Goal: Use online tool/utility: Utilize a website feature to perform a specific function

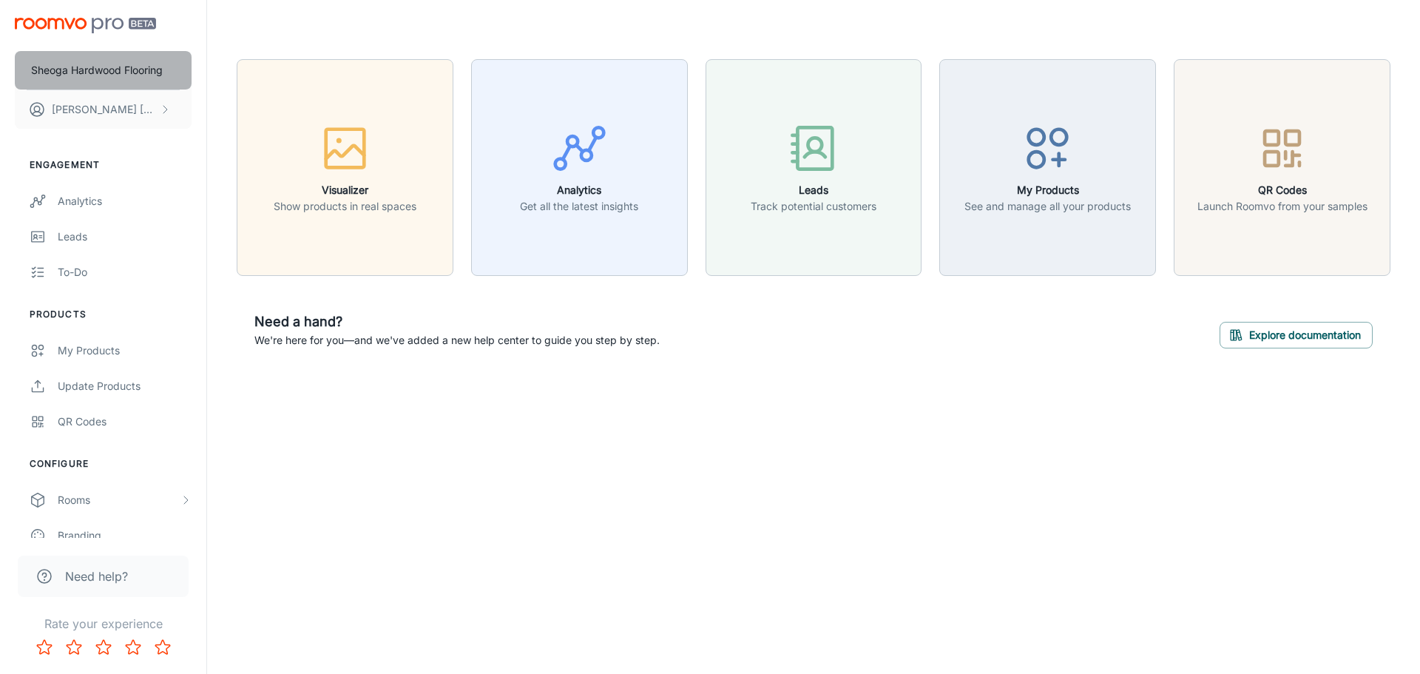
click at [141, 70] on p "Sheoga Hardwood Flooring" at bounding box center [97, 70] width 132 height 16
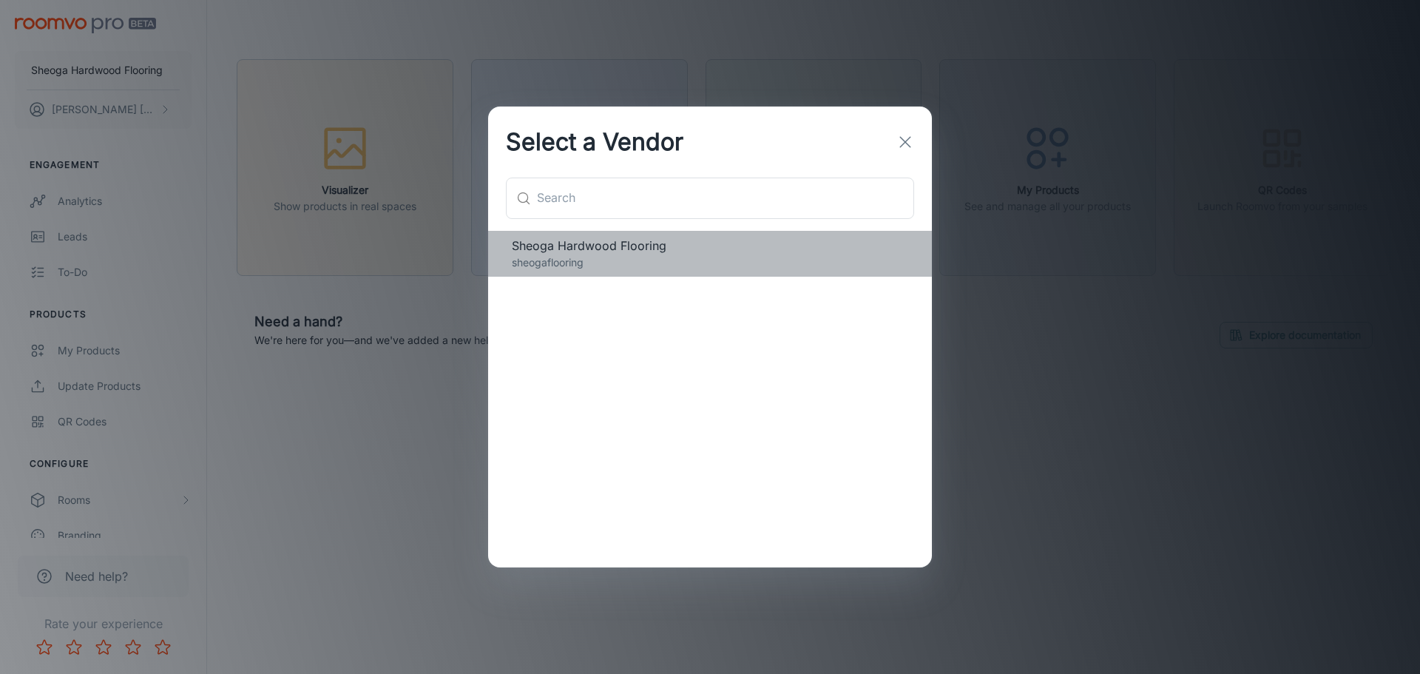
click at [649, 246] on span "Sheoga Hardwood Flooring" at bounding box center [710, 246] width 397 height 18
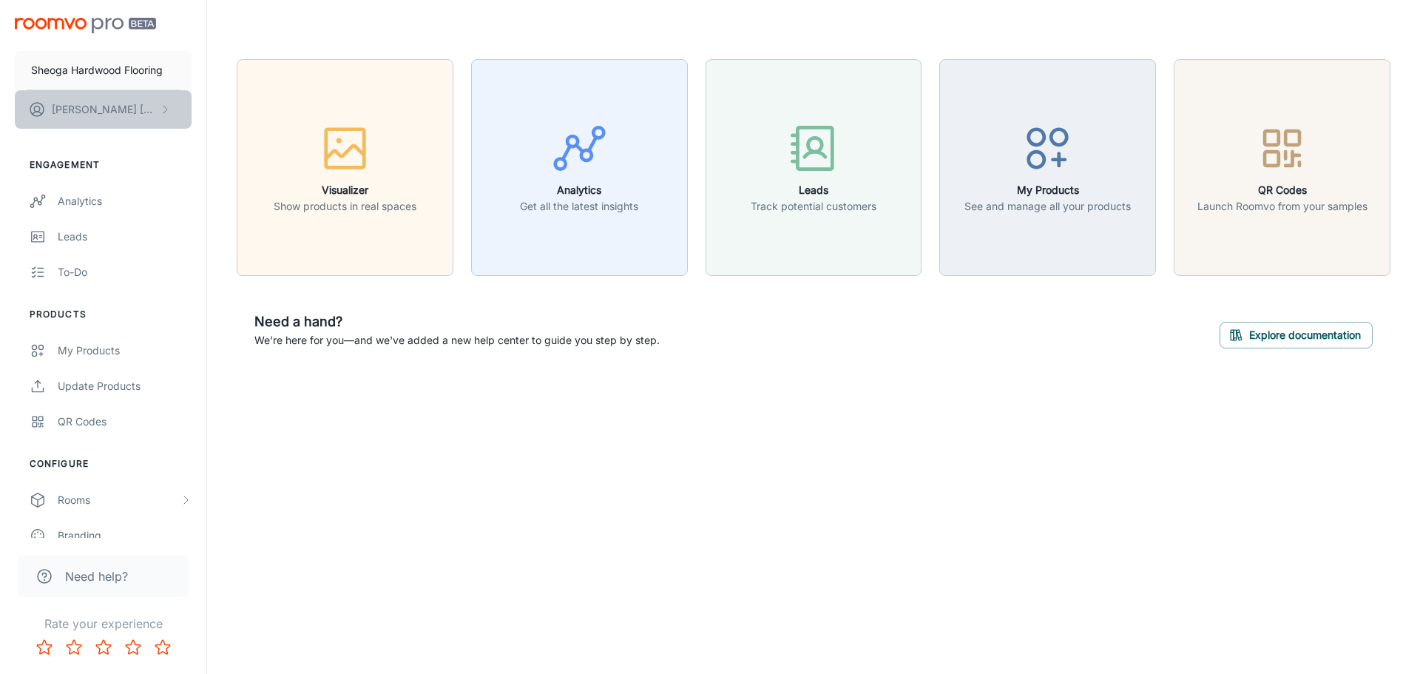
click at [148, 110] on button "[PERSON_NAME]" at bounding box center [103, 109] width 177 height 38
click at [221, 132] on li "Log out" at bounding box center [231, 133] width 79 height 25
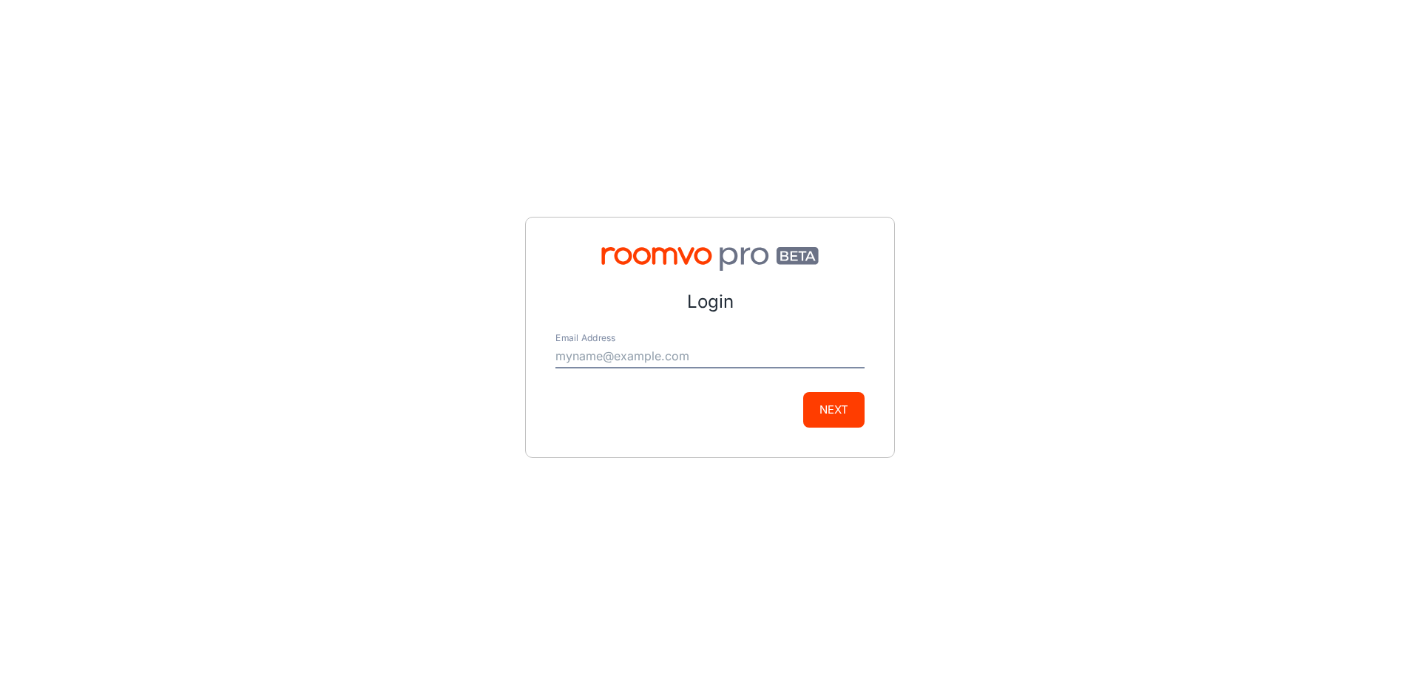
click at [597, 360] on input "Email Address" at bounding box center [710, 357] width 309 height 24
type input "[EMAIL_ADDRESS][DOMAIN_NAME]"
click at [822, 409] on button "Next" at bounding box center [833, 410] width 61 height 36
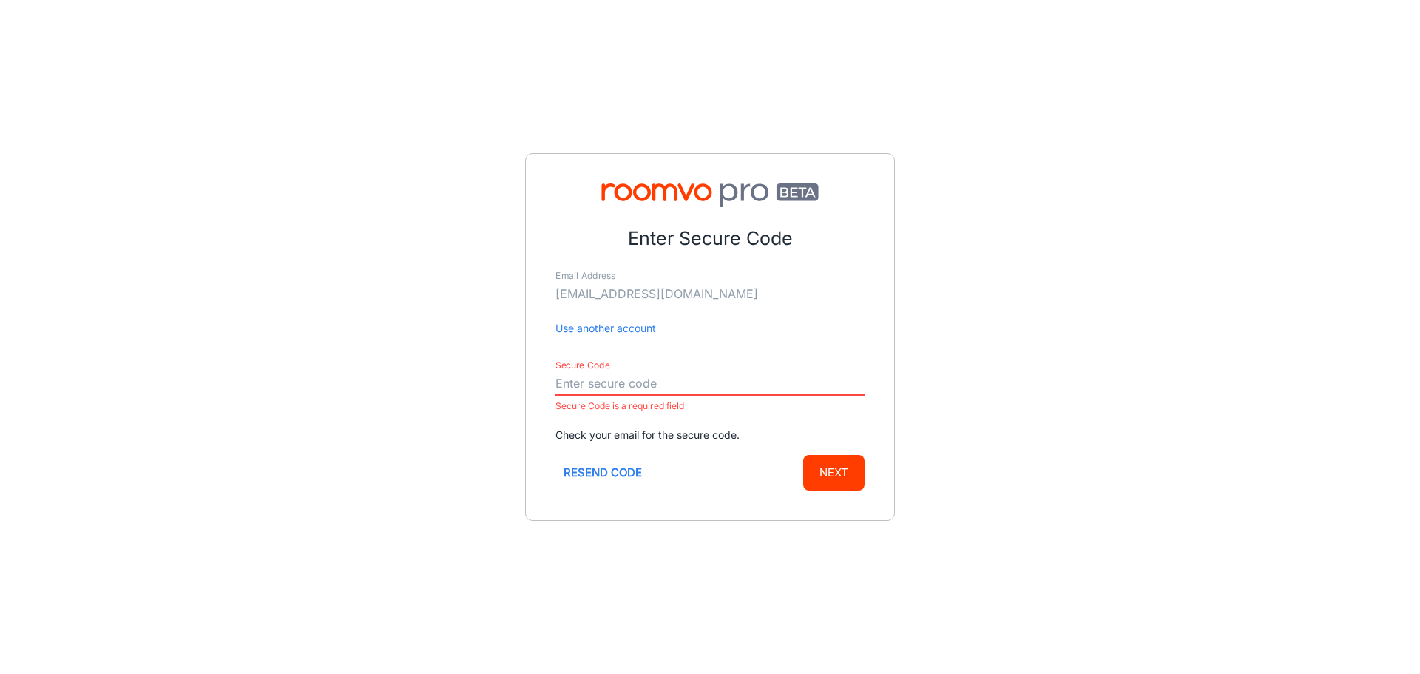
click at [658, 381] on input "Secure Code" at bounding box center [710, 384] width 309 height 24
paste input "457940"
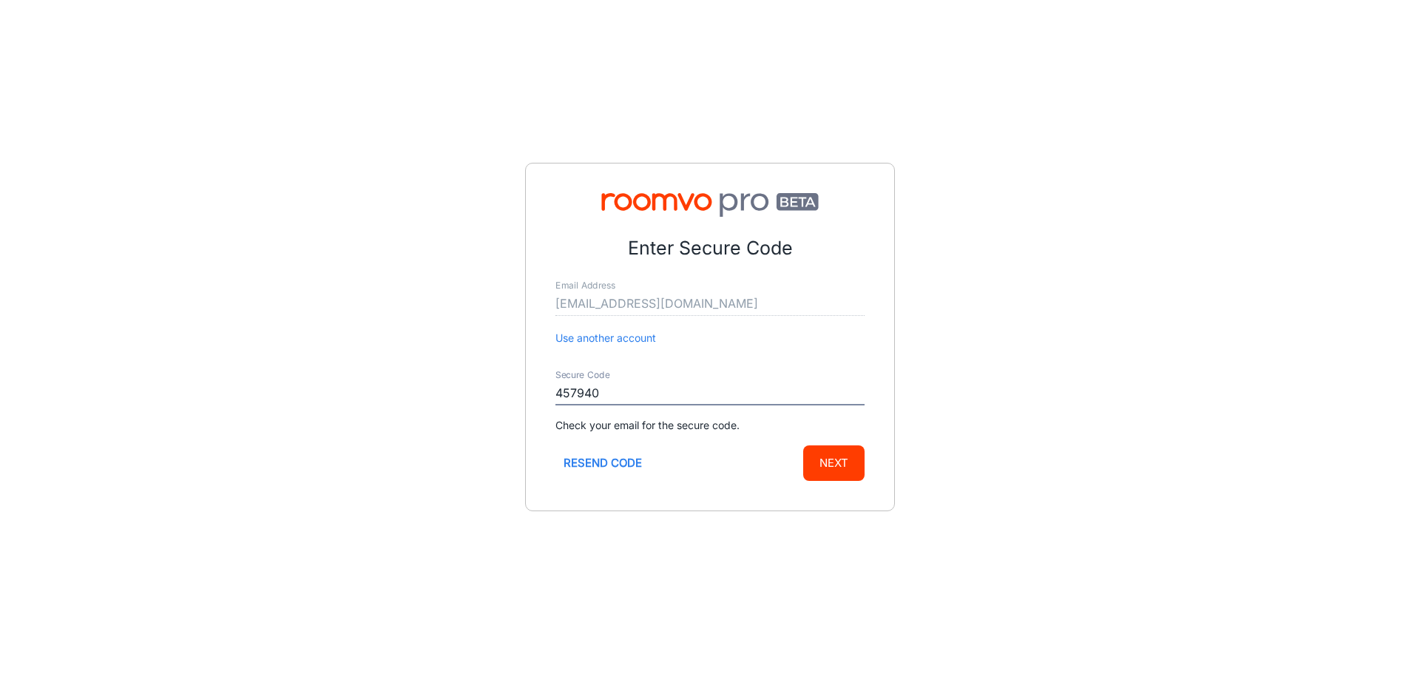
type input "457940"
click at [835, 462] on button "Next" at bounding box center [833, 463] width 61 height 36
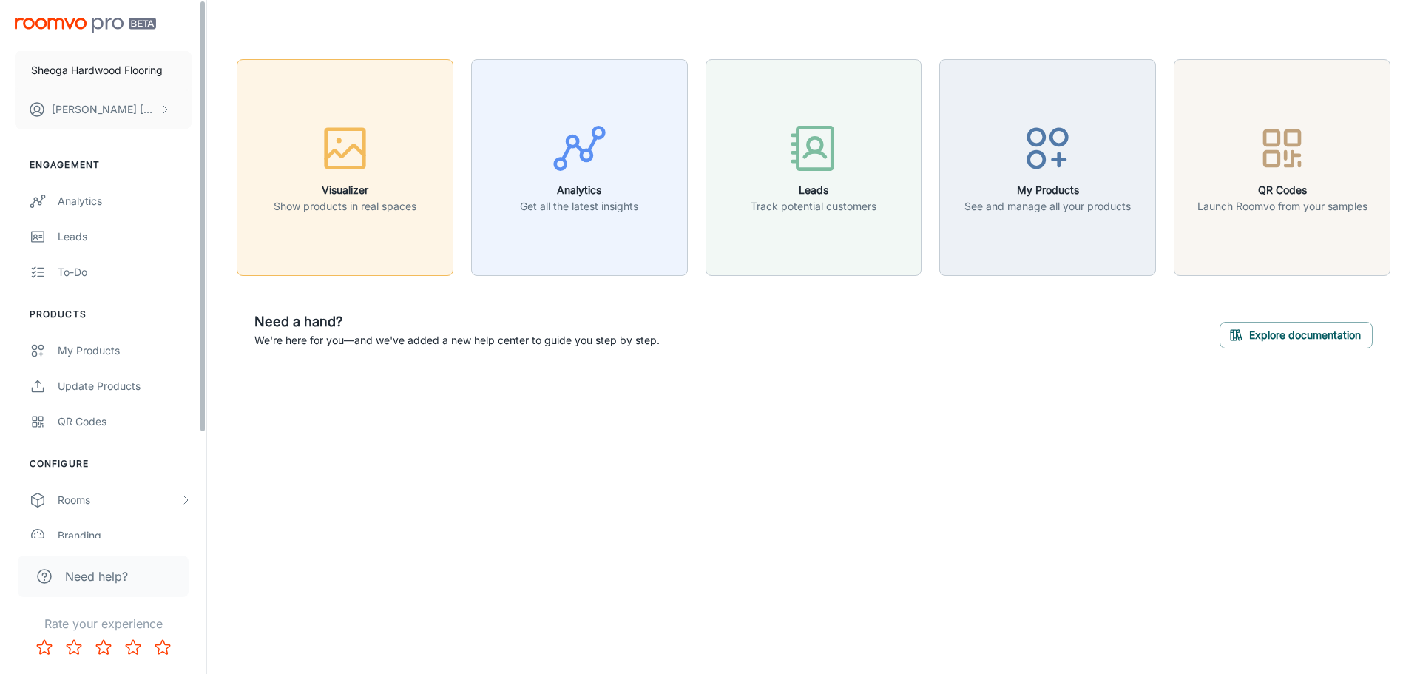
click at [397, 245] on button "Visualizer Show products in real spaces" at bounding box center [345, 167] width 217 height 217
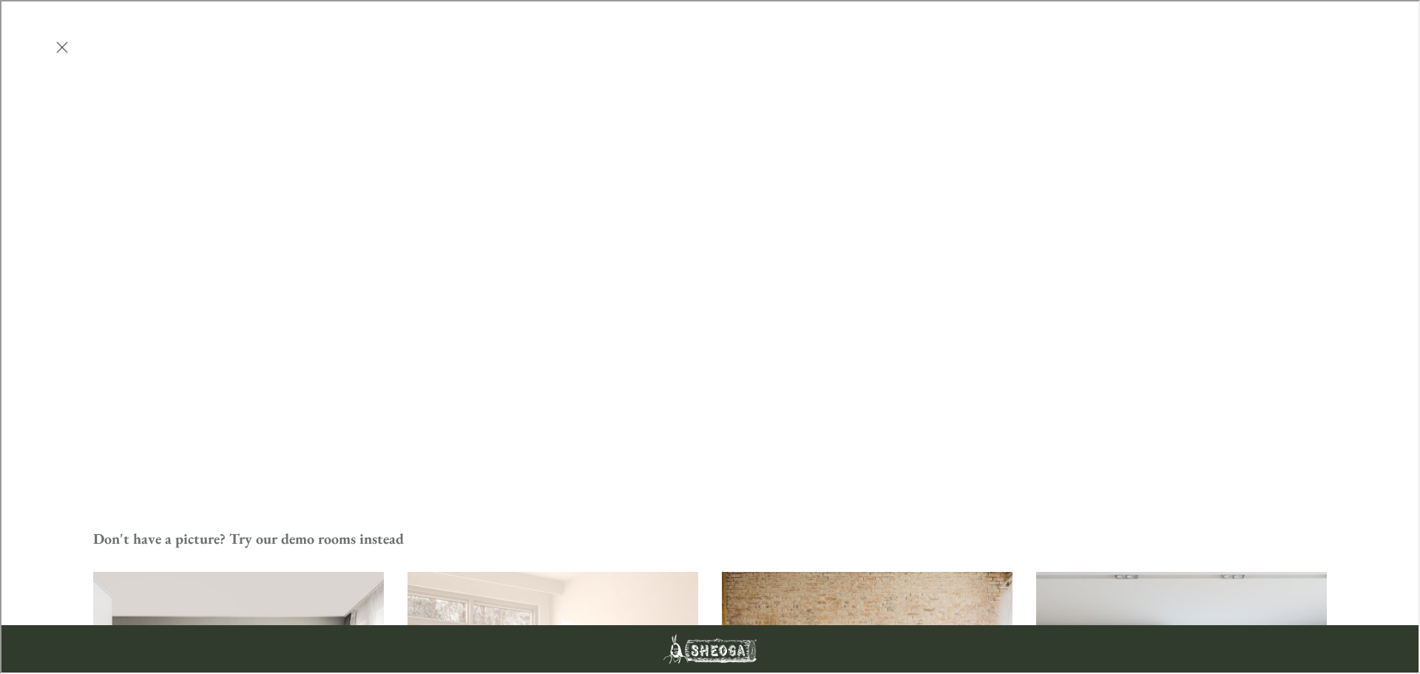
scroll to position [462, 0]
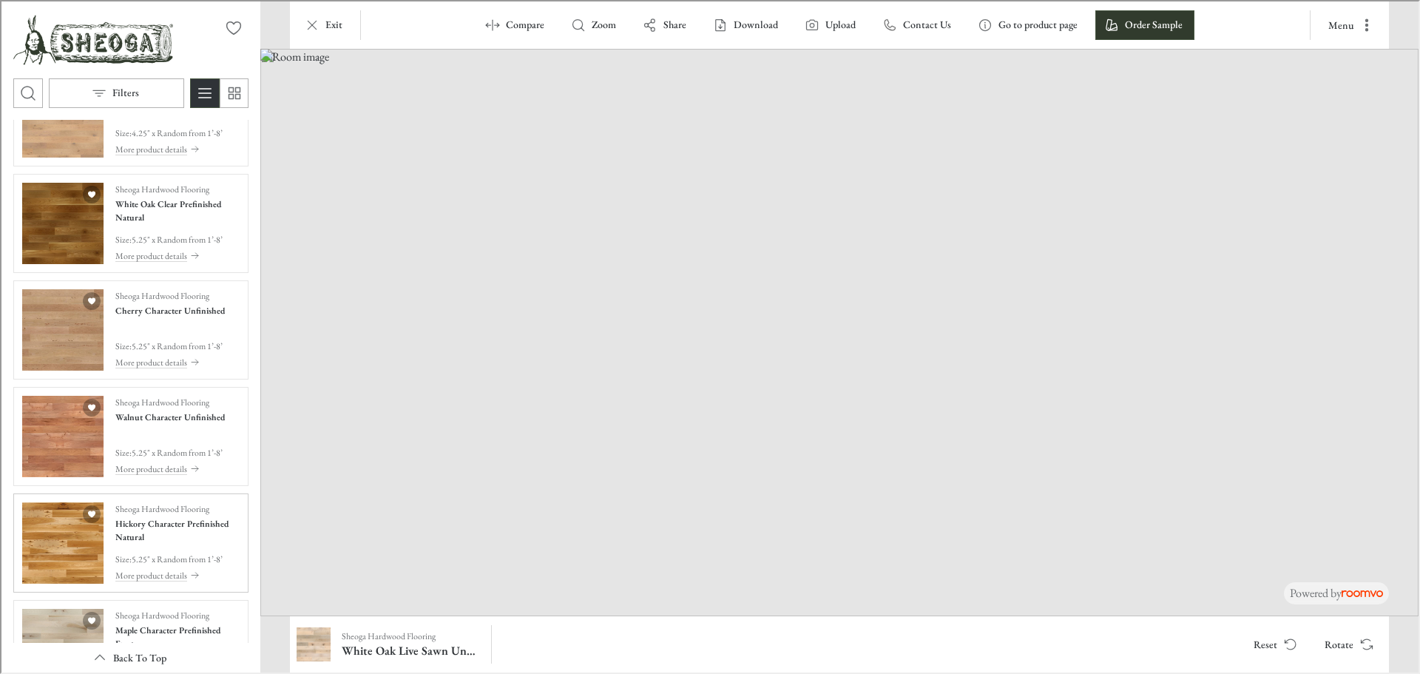
scroll to position [0, 0]
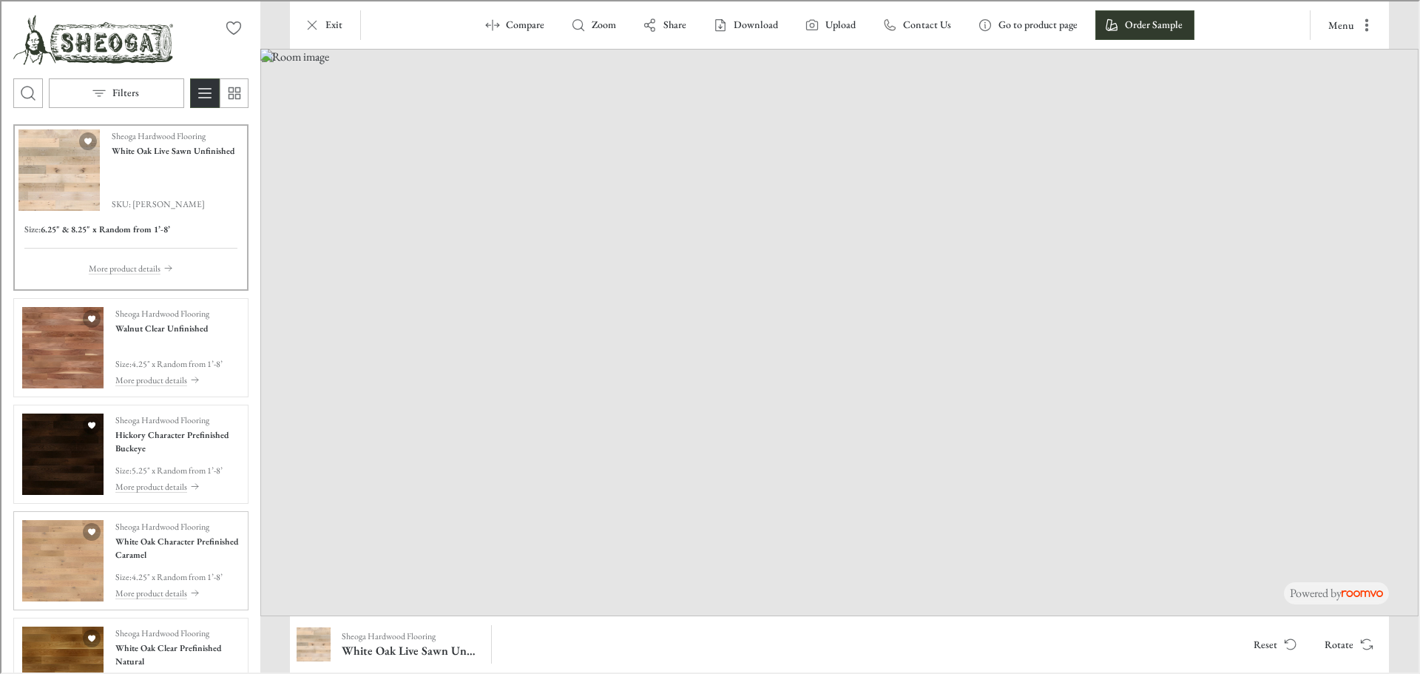
click at [45, 567] on img "See White Oak Character Prefinished Caramel in the room" at bounding box center [61, 559] width 81 height 81
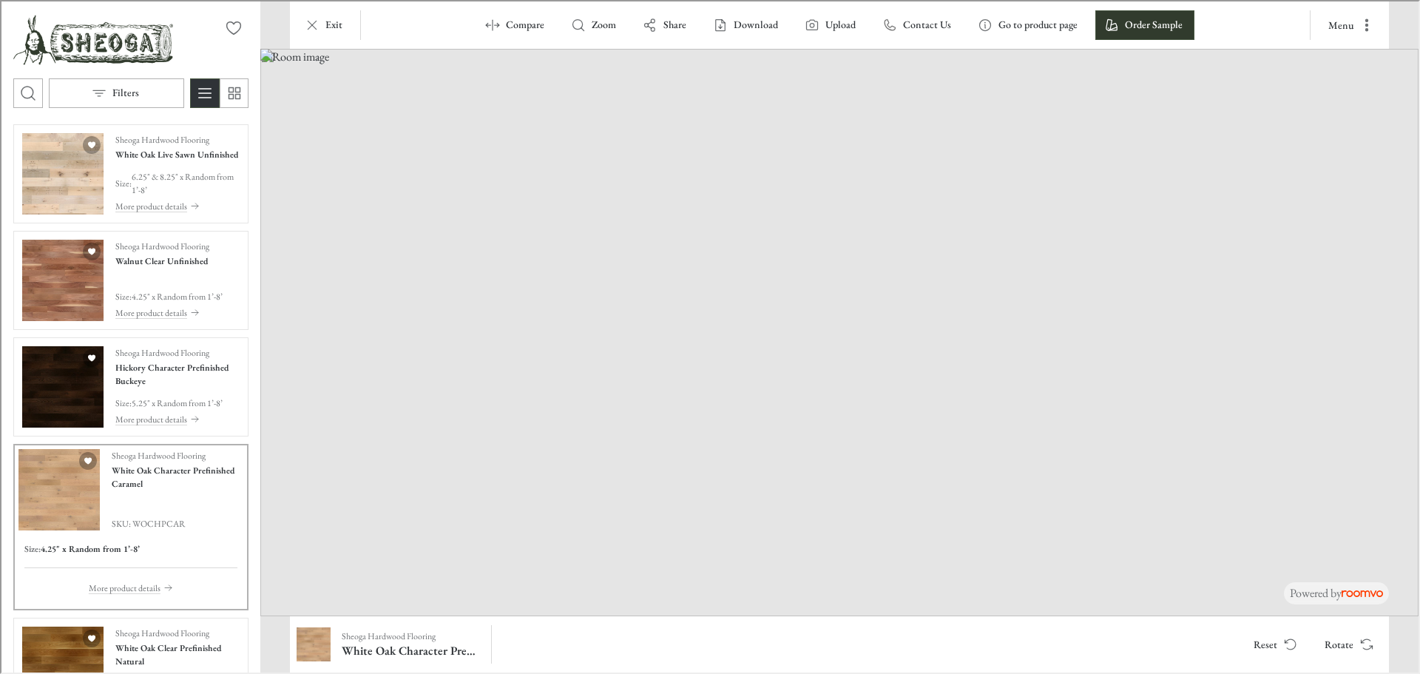
drag, startPoint x: 786, startPoint y: 439, endPoint x: 775, endPoint y: 329, distance: 110.8
click at [775, 329] on img at bounding box center [838, 330] width 1159 height 567
click at [1355, 644] on button "Rotate" at bounding box center [1347, 643] width 70 height 30
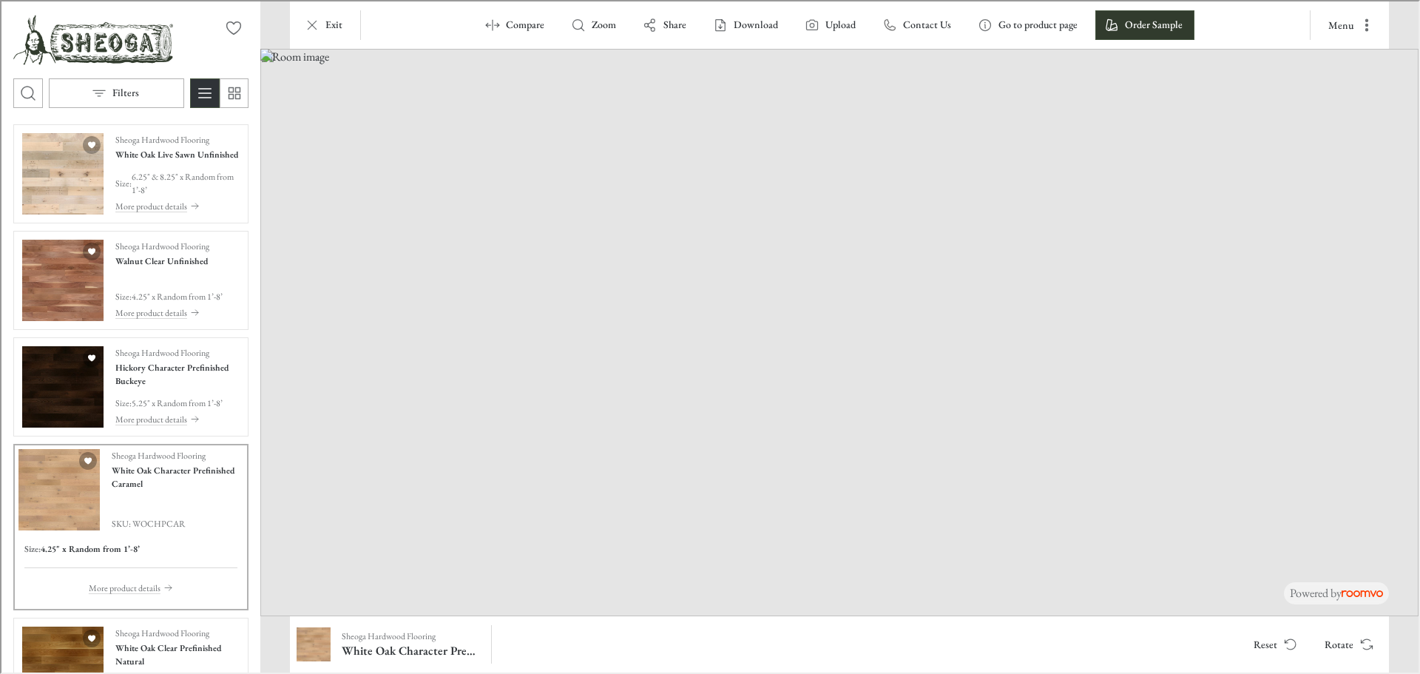
drag, startPoint x: 1055, startPoint y: 583, endPoint x: 1044, endPoint y: 503, distance: 80.7
click at [1044, 503] on img at bounding box center [838, 330] width 1159 height 567
drag, startPoint x: 1037, startPoint y: 522, endPoint x: 1048, endPoint y: 298, distance: 224.4
click at [1048, 298] on img at bounding box center [818, 208] width 1662 height 814
drag, startPoint x: 979, startPoint y: 466, endPoint x: 988, endPoint y: 442, distance: 25.3
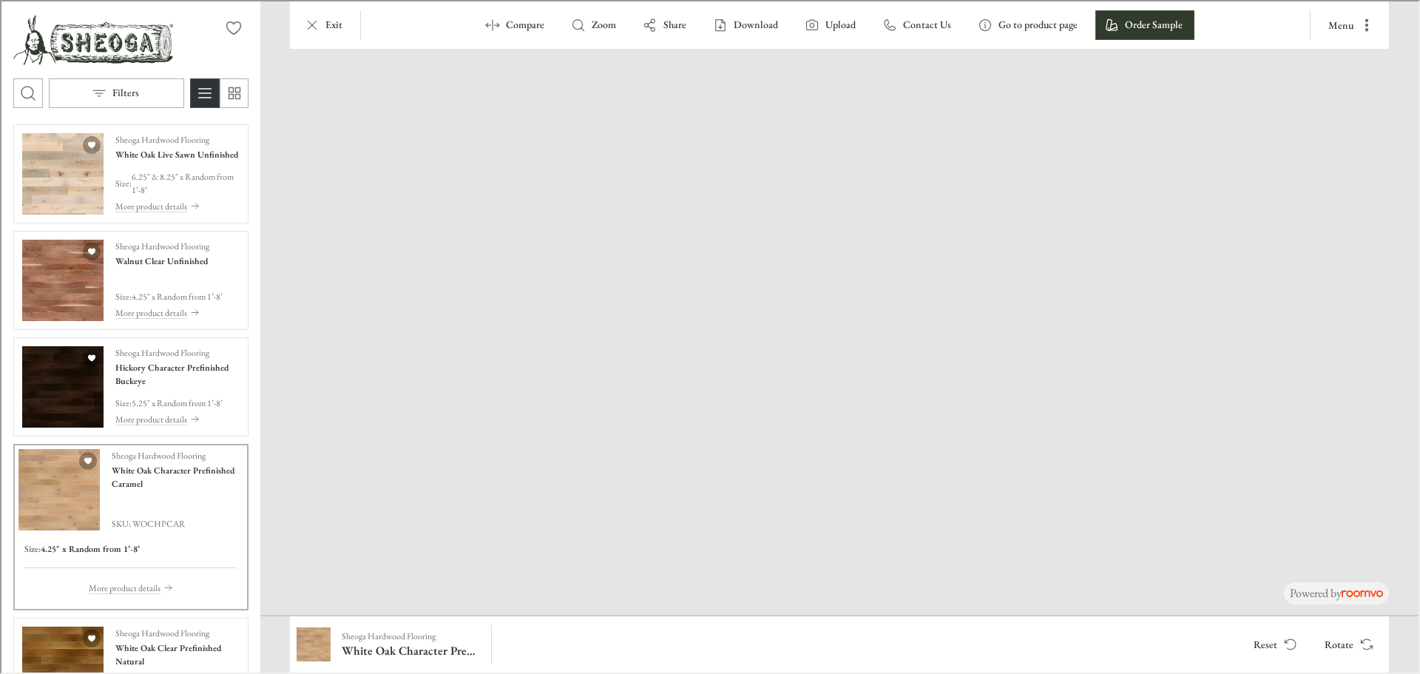
click at [988, 442] on img at bounding box center [865, 208] width 1662 height 814
drag, startPoint x: 945, startPoint y: 545, endPoint x: 962, endPoint y: 476, distance: 70.9
click at [962, 476] on img at bounding box center [865, 145] width 1914 height 937
click at [455, 644] on h6 "White Oak Character Prefinished Caramel" at bounding box center [409, 649] width 139 height 16
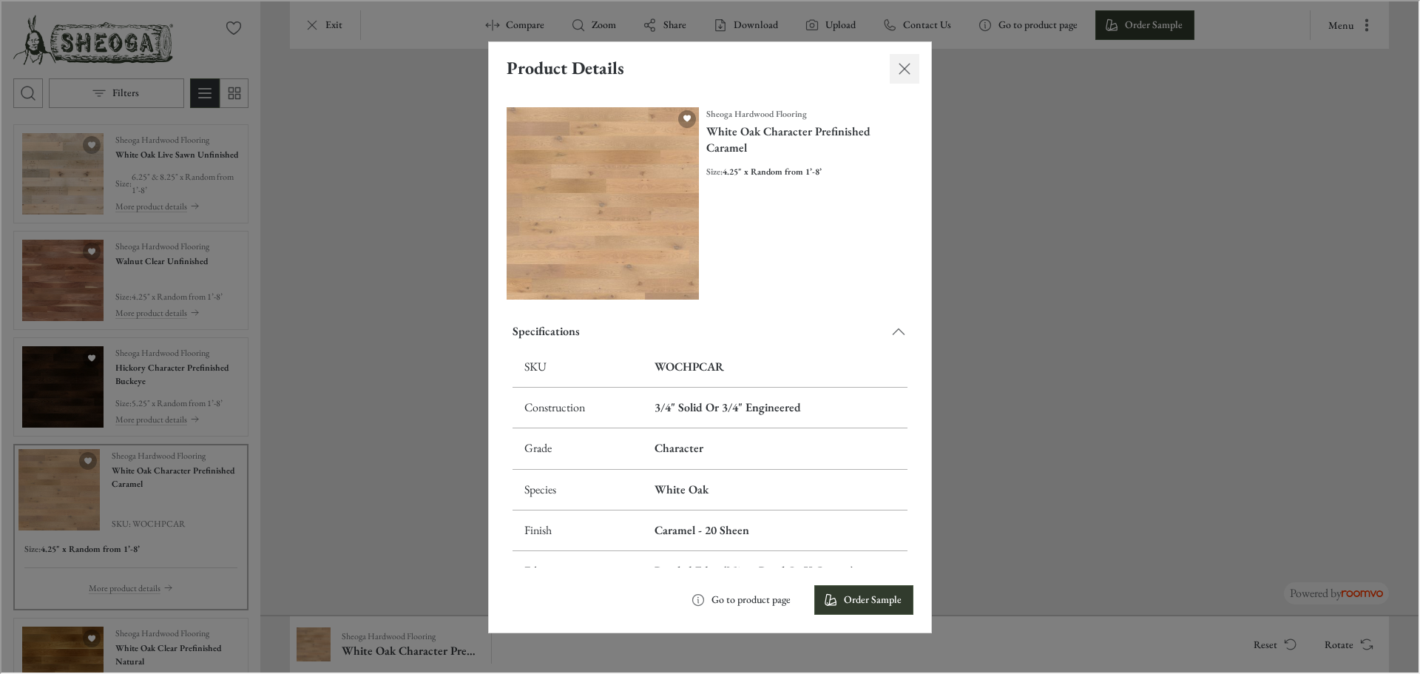
click at [900, 65] on icon "Close dialog" at bounding box center [903, 67] width 18 height 18
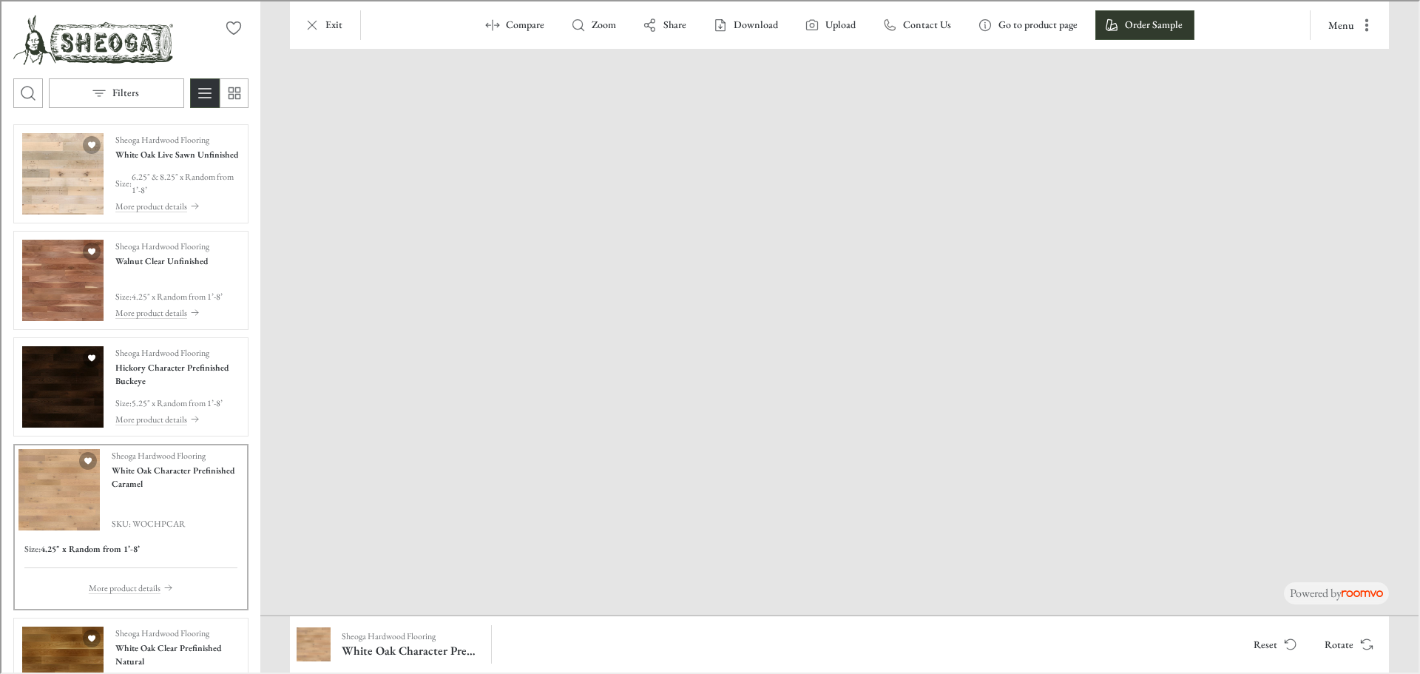
click at [113, 588] on div "Size : 4.25" x Random from 1’-8’ More product details" at bounding box center [129, 566] width 225 height 75
click at [115, 593] on p "More product details" at bounding box center [123, 586] width 72 height 13
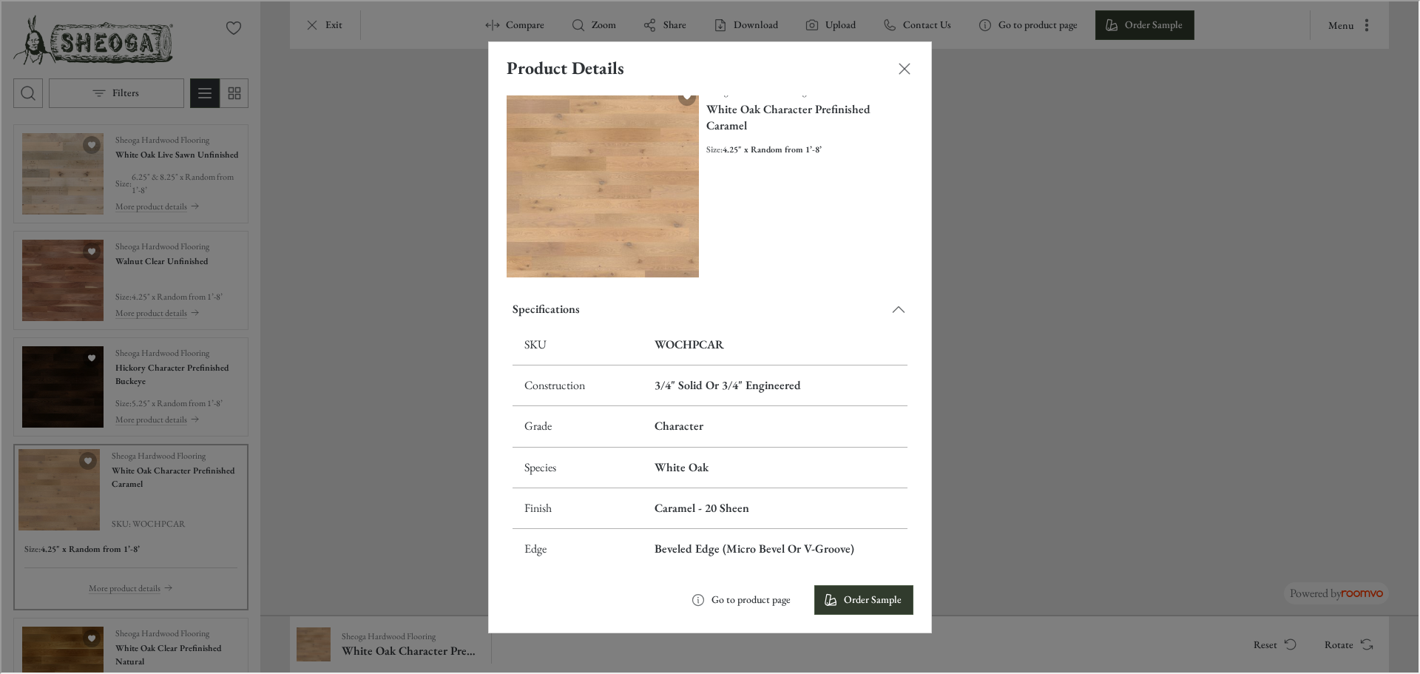
scroll to position [31, 0]
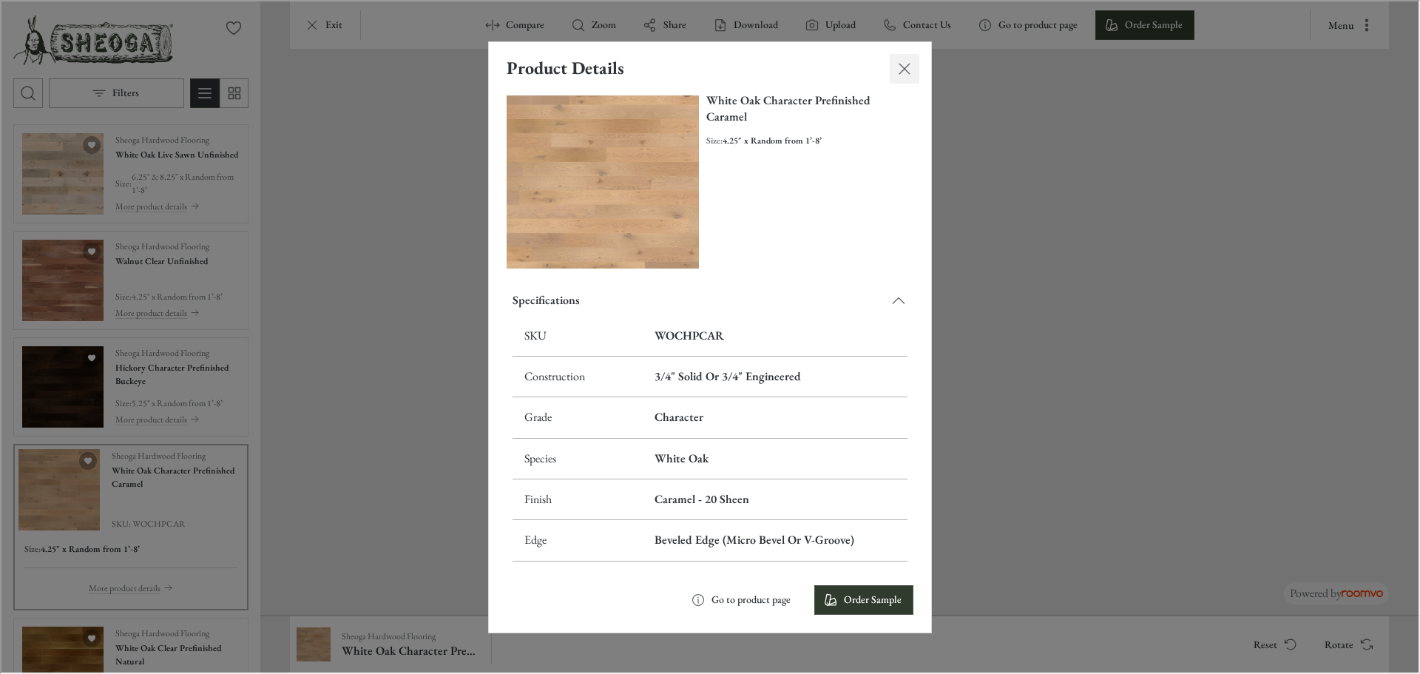
click at [903, 66] on icon "Close dialog" at bounding box center [903, 67] width 18 height 18
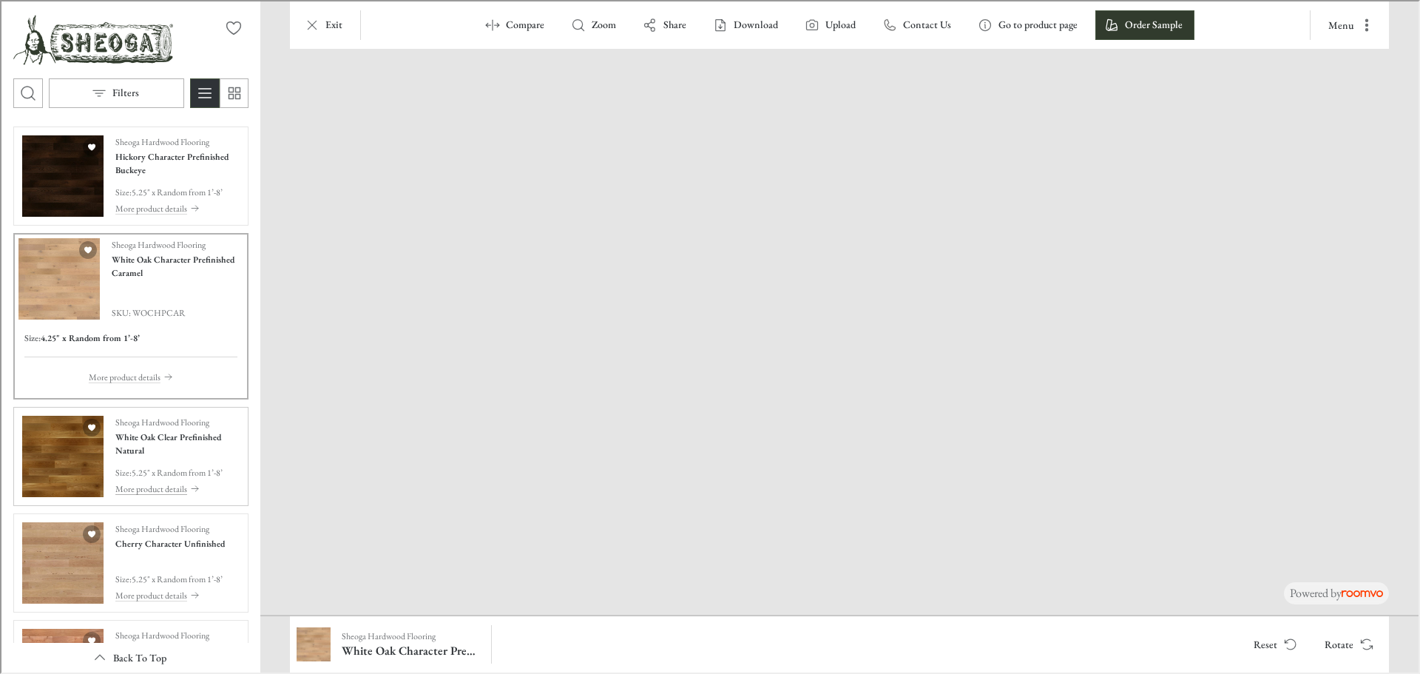
scroll to position [222, 0]
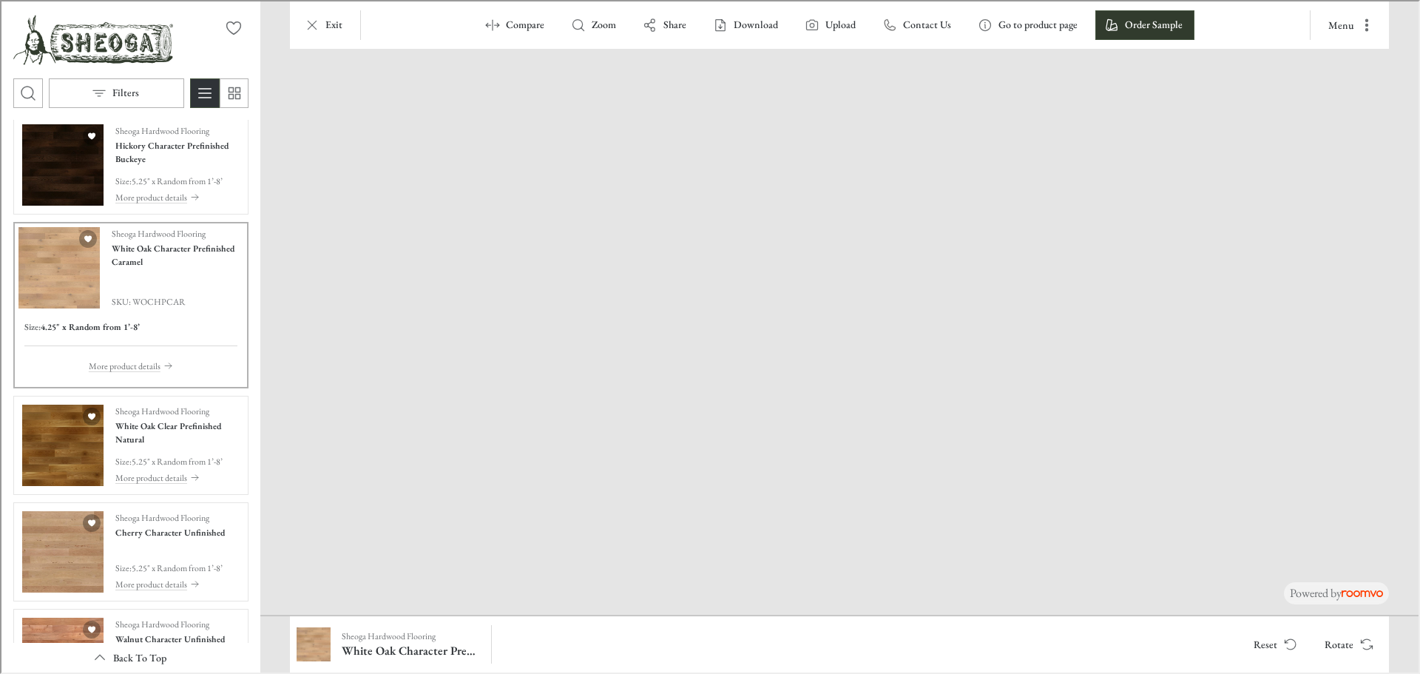
click at [92, 332] on h6 "4.25" x Random from 1’-8’" at bounding box center [88, 325] width 99 height 13
click at [129, 186] on p "Size :" at bounding box center [122, 179] width 16 height 13
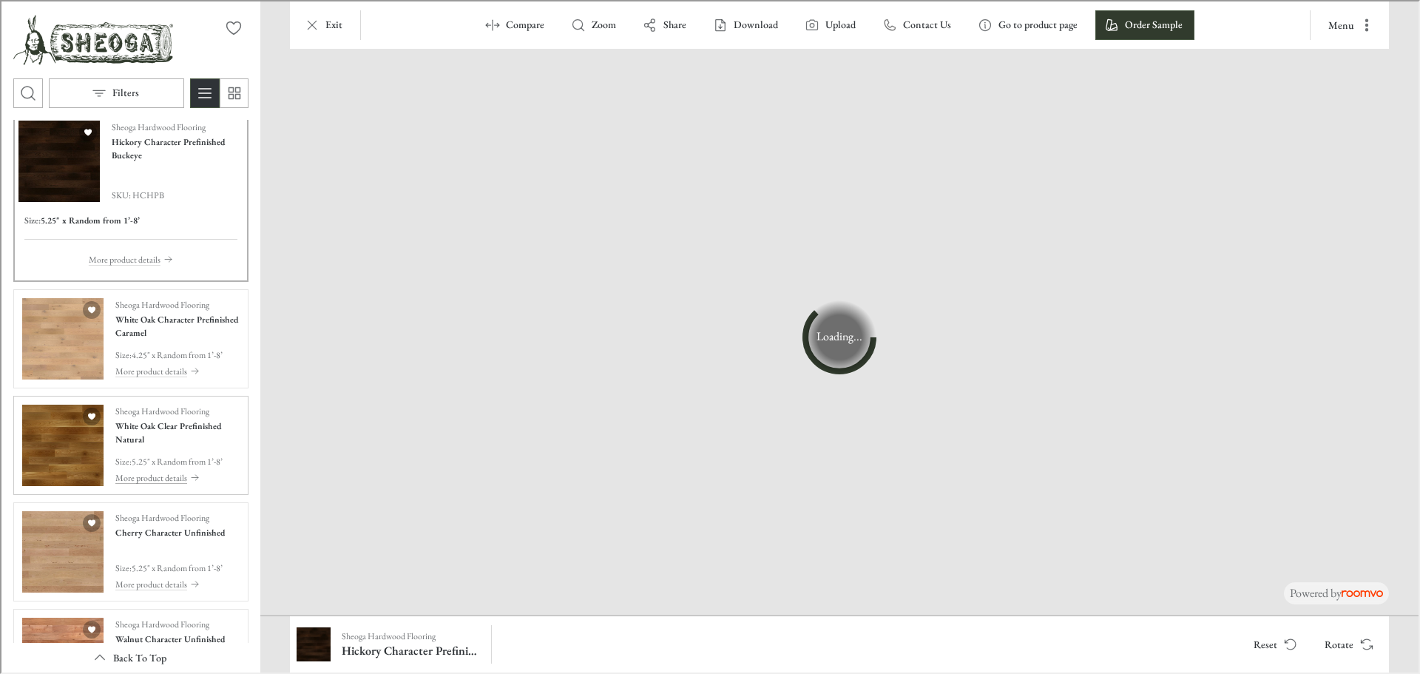
click at [141, 482] on p "More product details" at bounding box center [150, 476] width 72 height 13
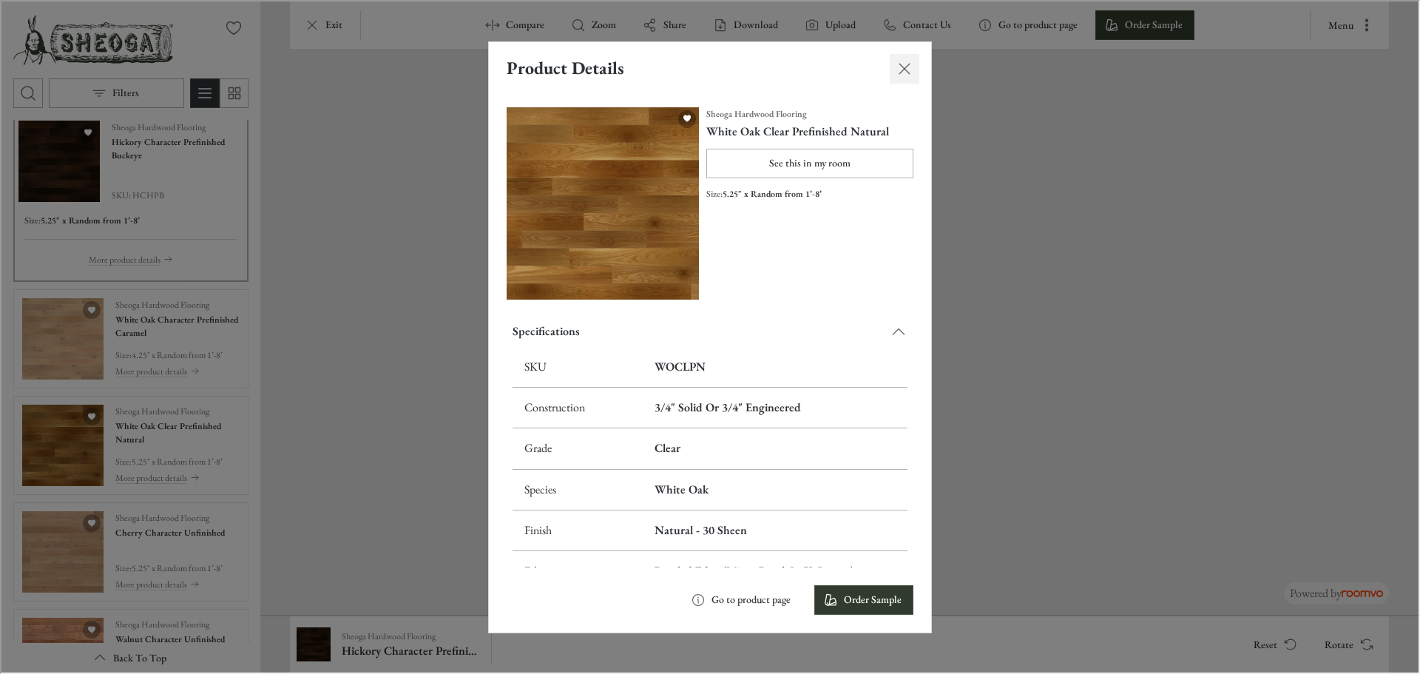
click at [902, 63] on icon "Close dialog" at bounding box center [903, 67] width 18 height 18
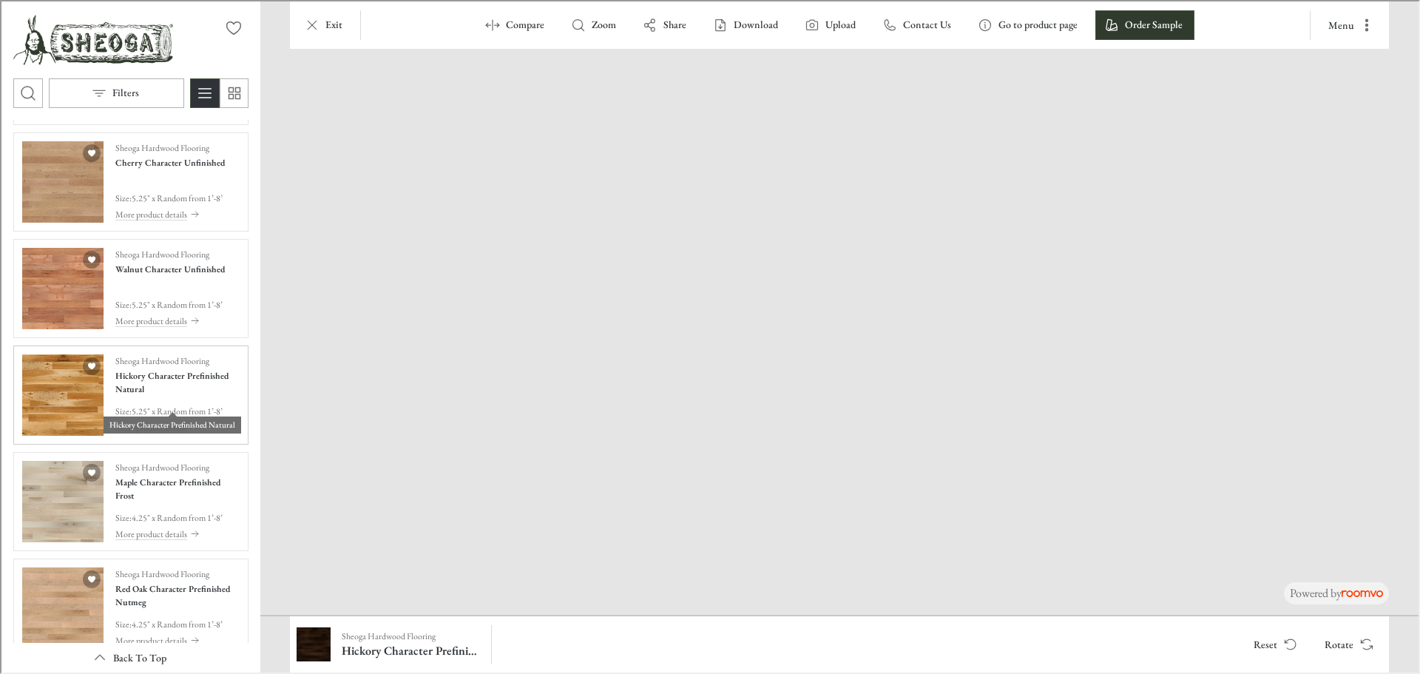
click at [165, 394] on h4 "Hickory Character Prefinished Natural" at bounding box center [176, 381] width 124 height 27
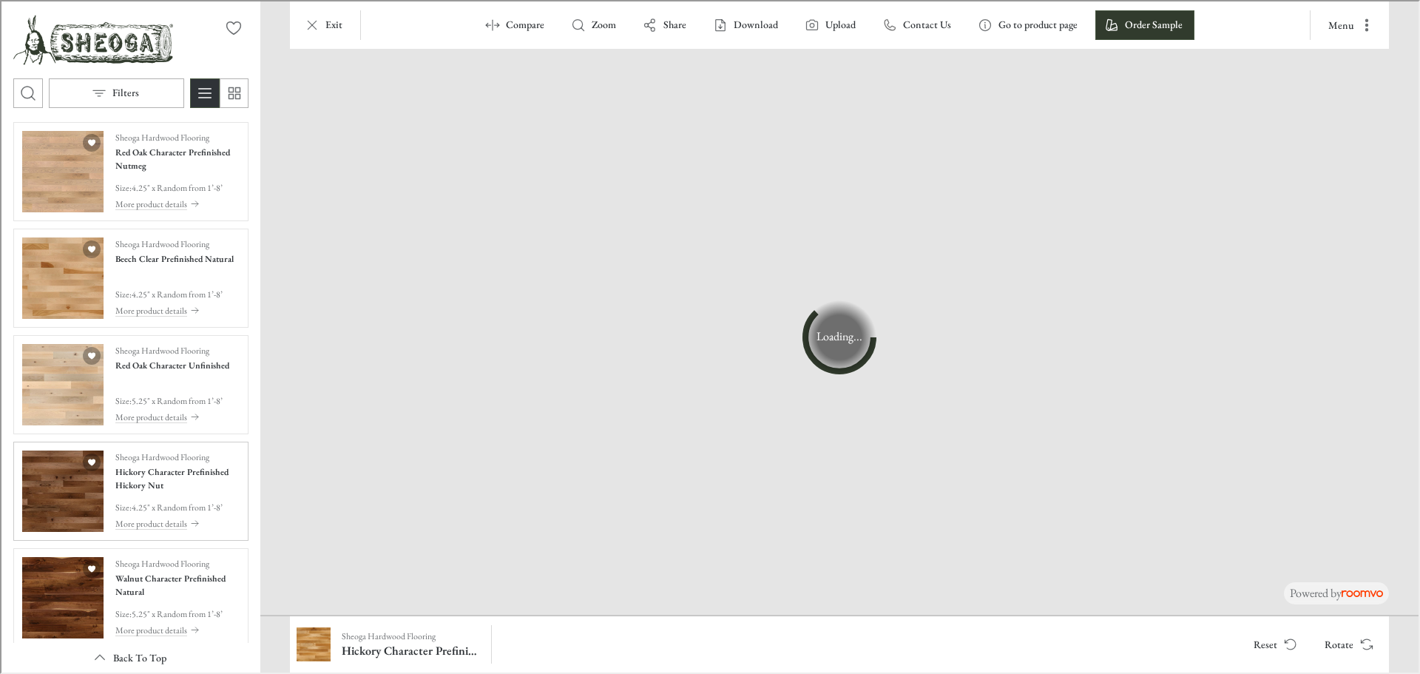
scroll to position [1042, 0]
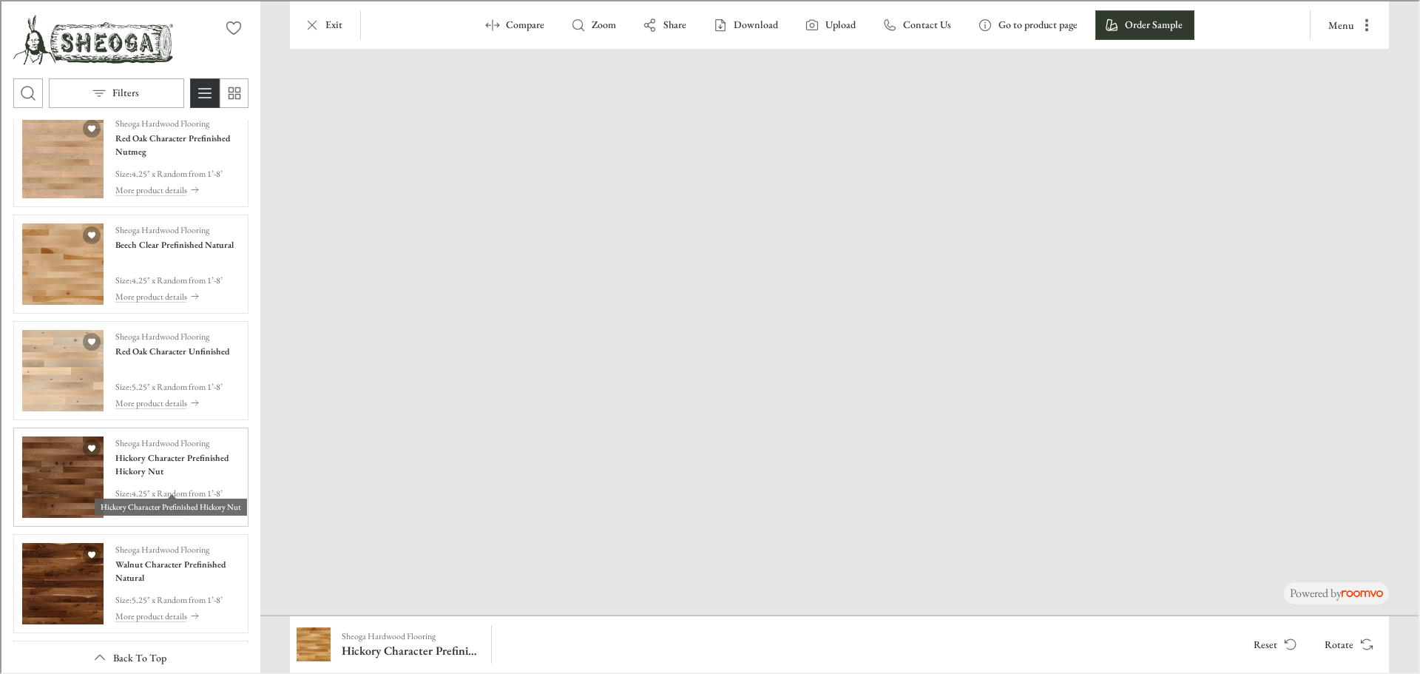
click at [138, 464] on h4 "Hickory Character Prefinished Hickory Nut" at bounding box center [176, 463] width 124 height 27
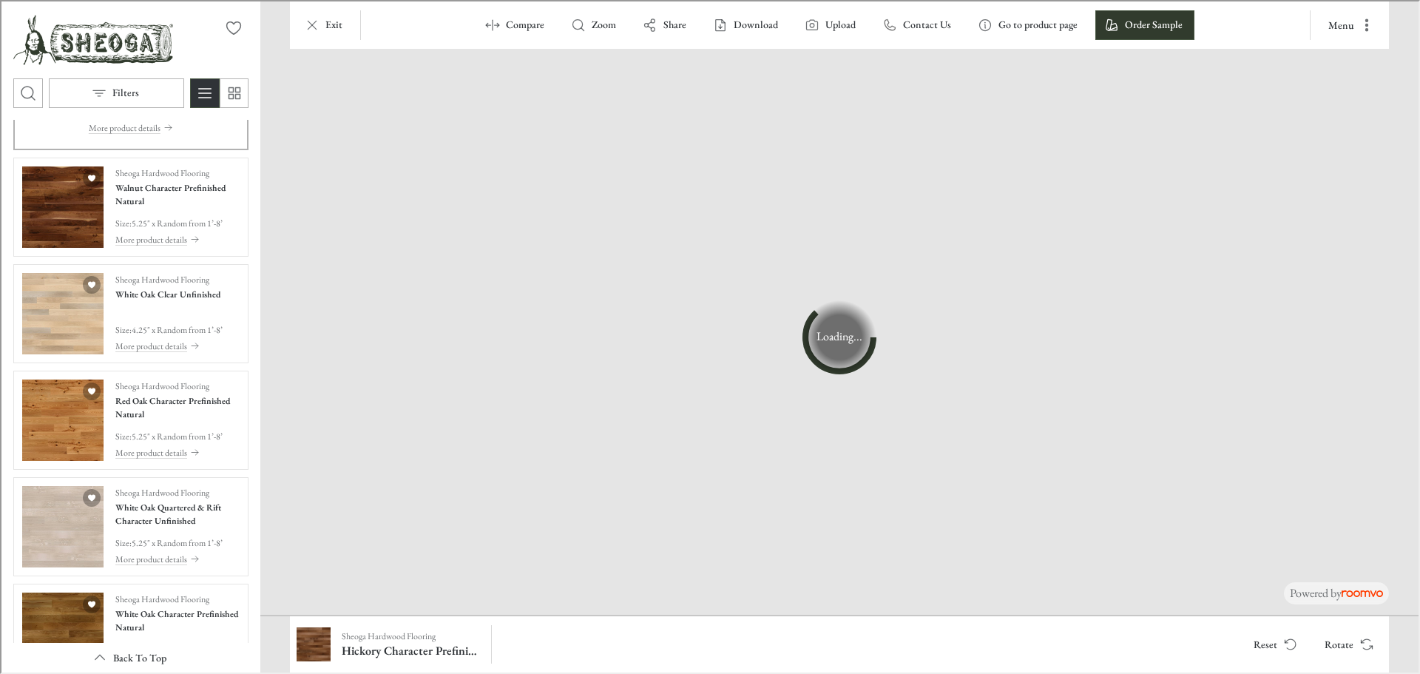
scroll to position [1863, 0]
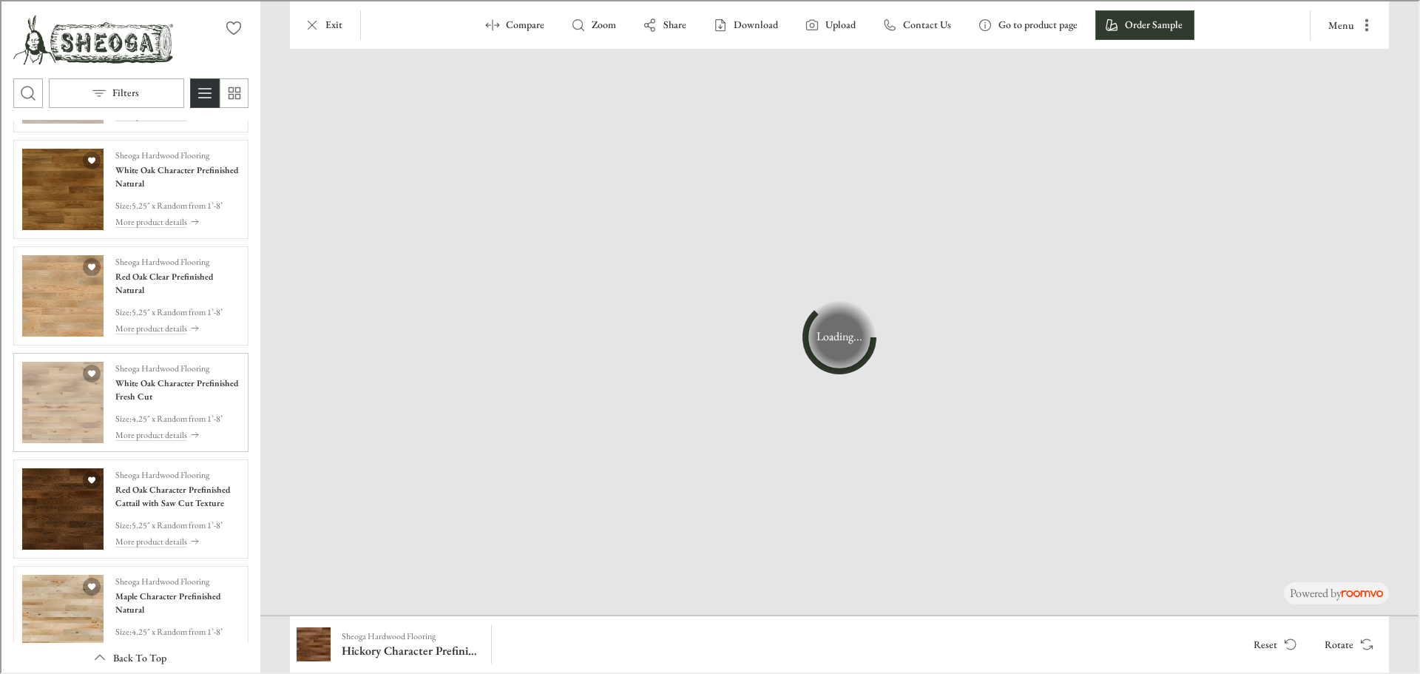
click at [68, 423] on img "See White Oak Character Prefinished Fresh Cut in the room" at bounding box center [61, 400] width 81 height 81
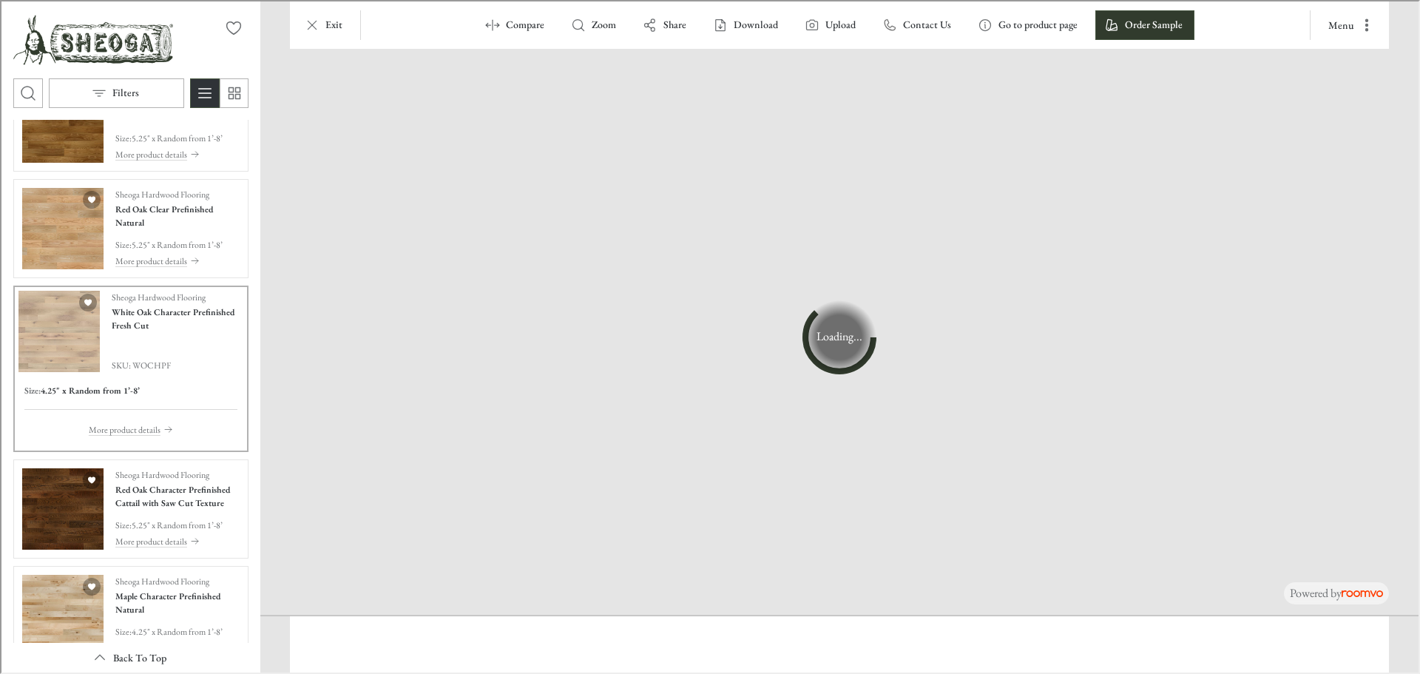
scroll to position [1796, 0]
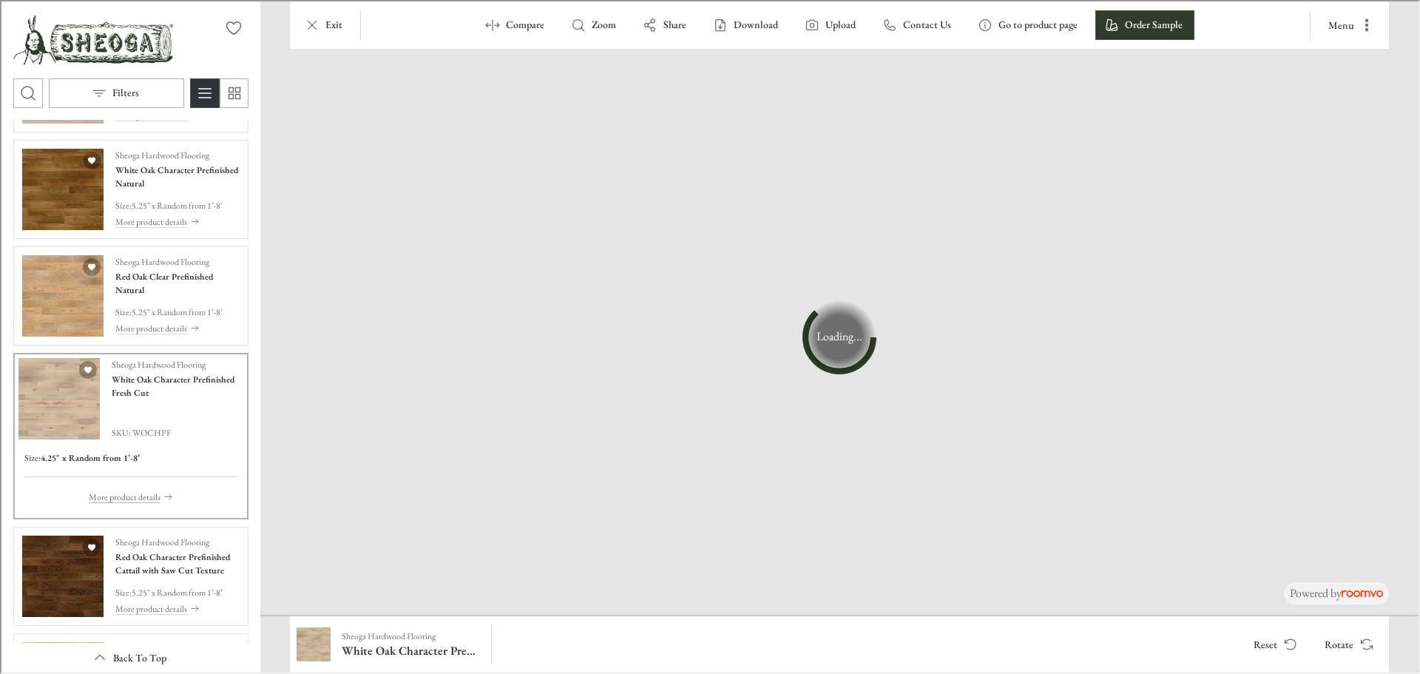
click at [124, 502] on p "More product details" at bounding box center [123, 495] width 72 height 13
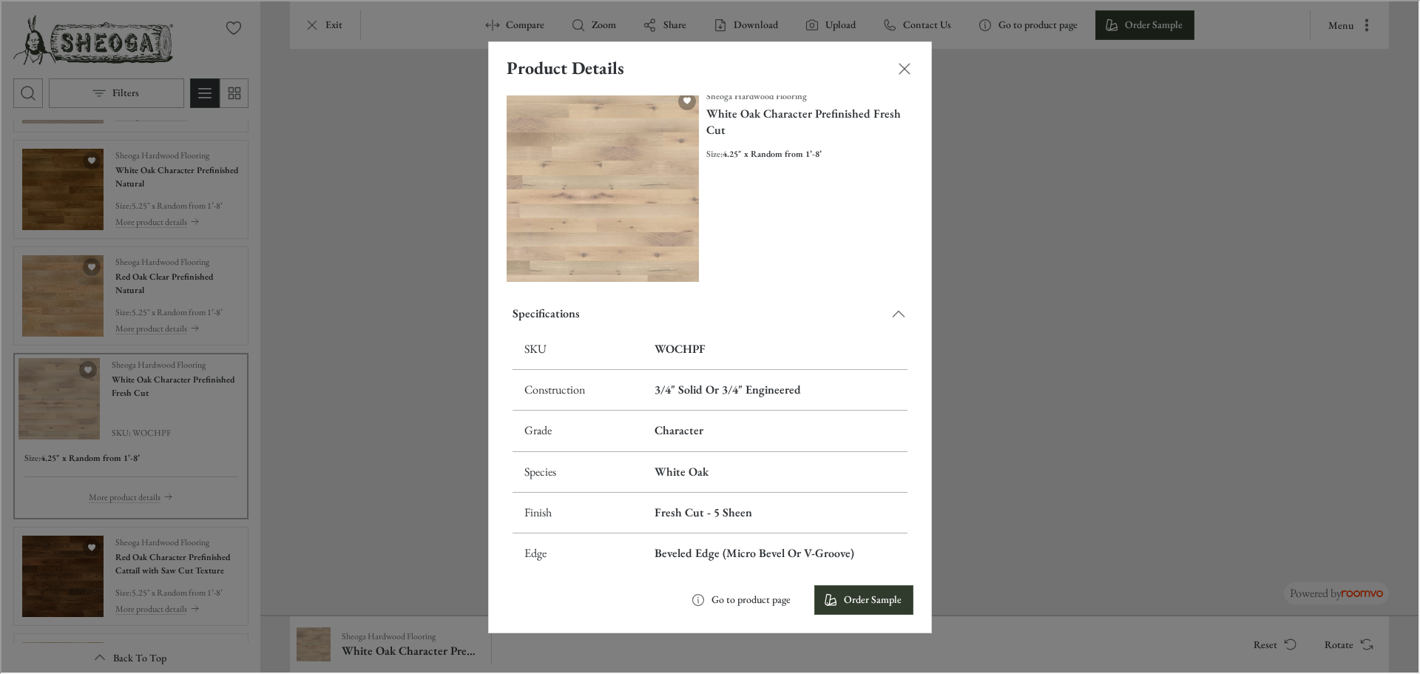
scroll to position [31, 0]
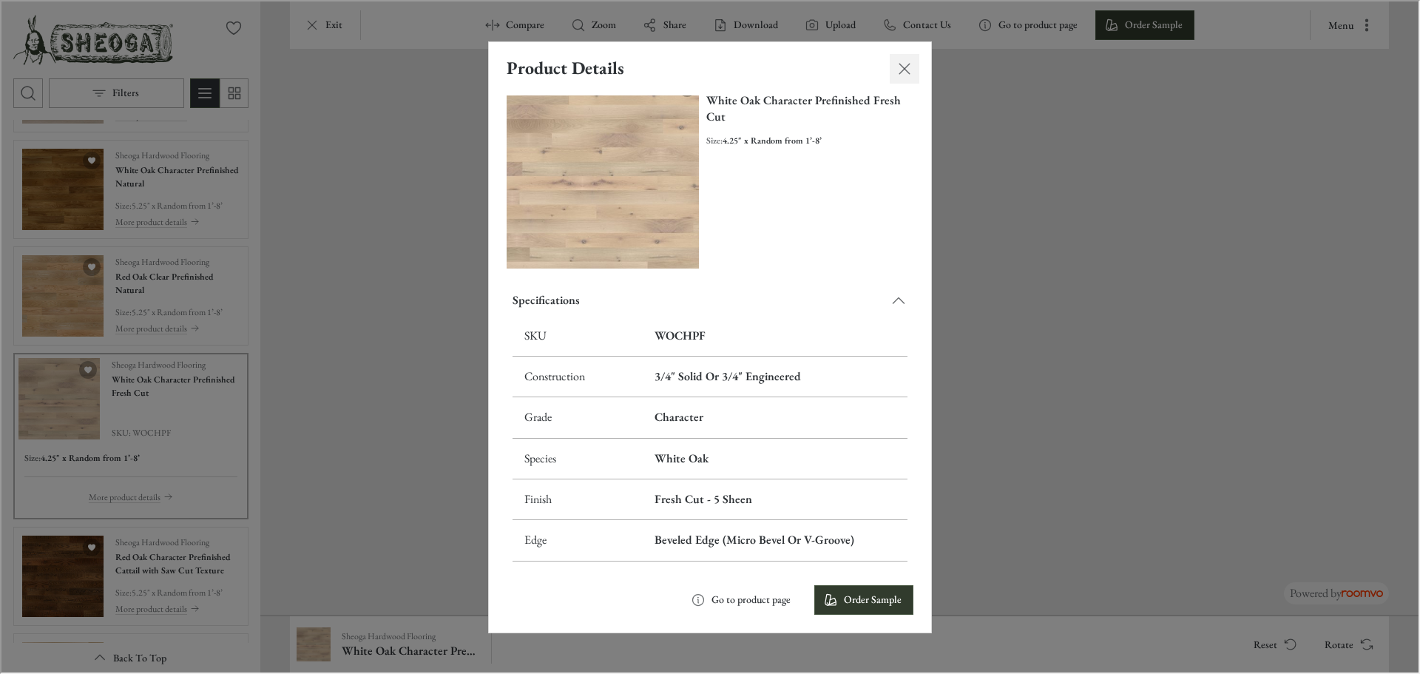
click at [903, 67] on line "Close dialog" at bounding box center [903, 67] width 10 height 10
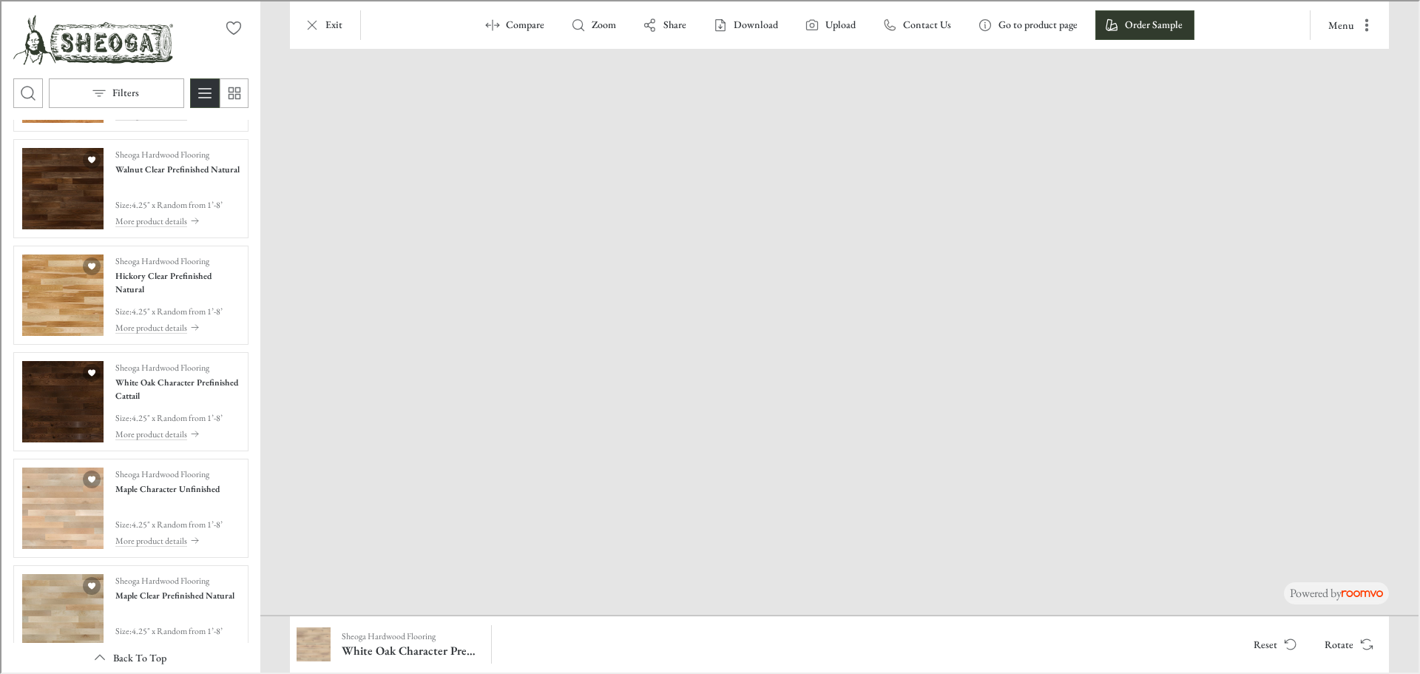
scroll to position [2885, 0]
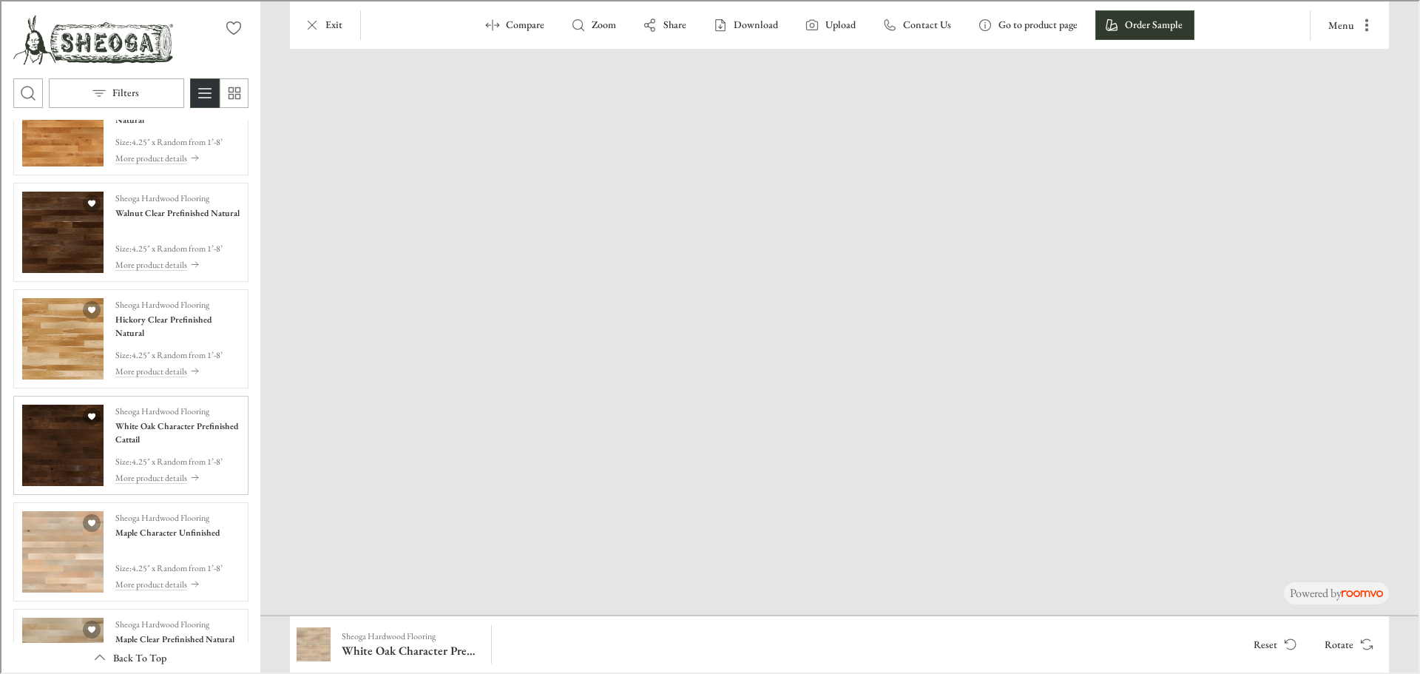
click at [78, 485] on img "See White Oak Character Prefinished Cattail in the room" at bounding box center [61, 443] width 81 height 81
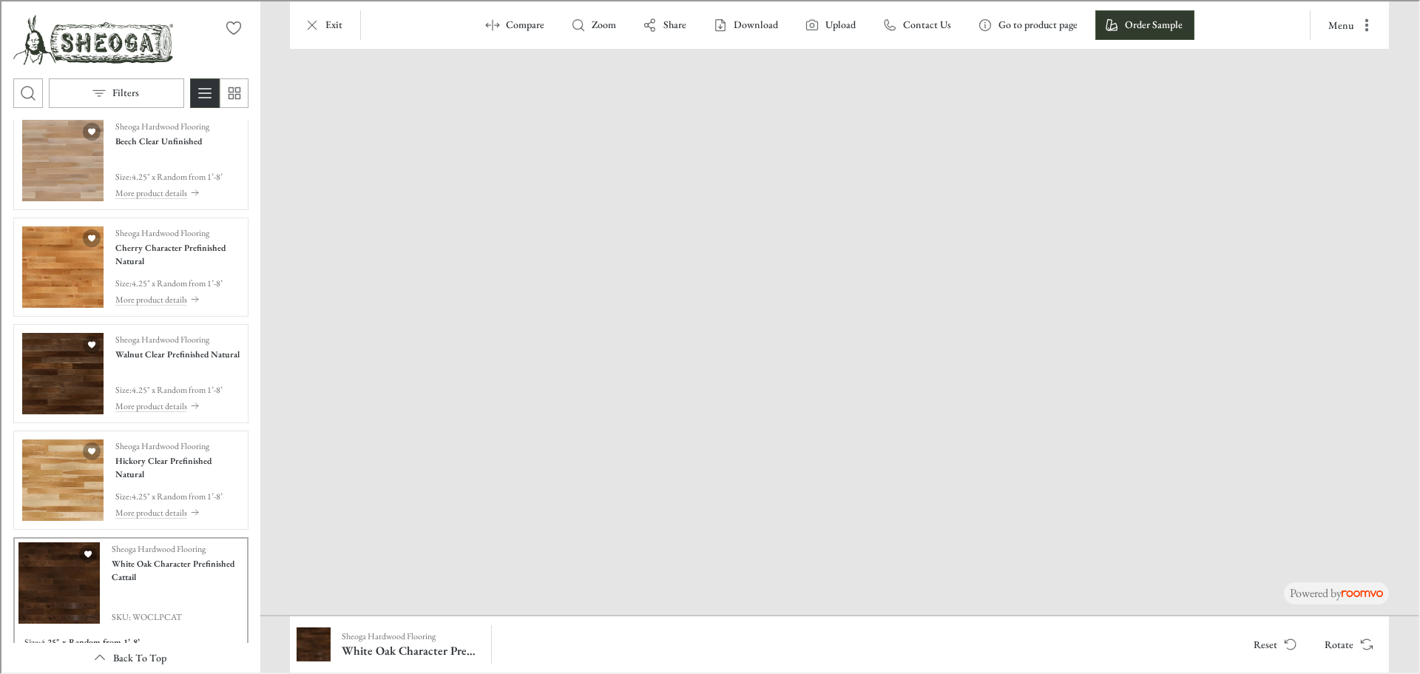
scroll to position [2670, 0]
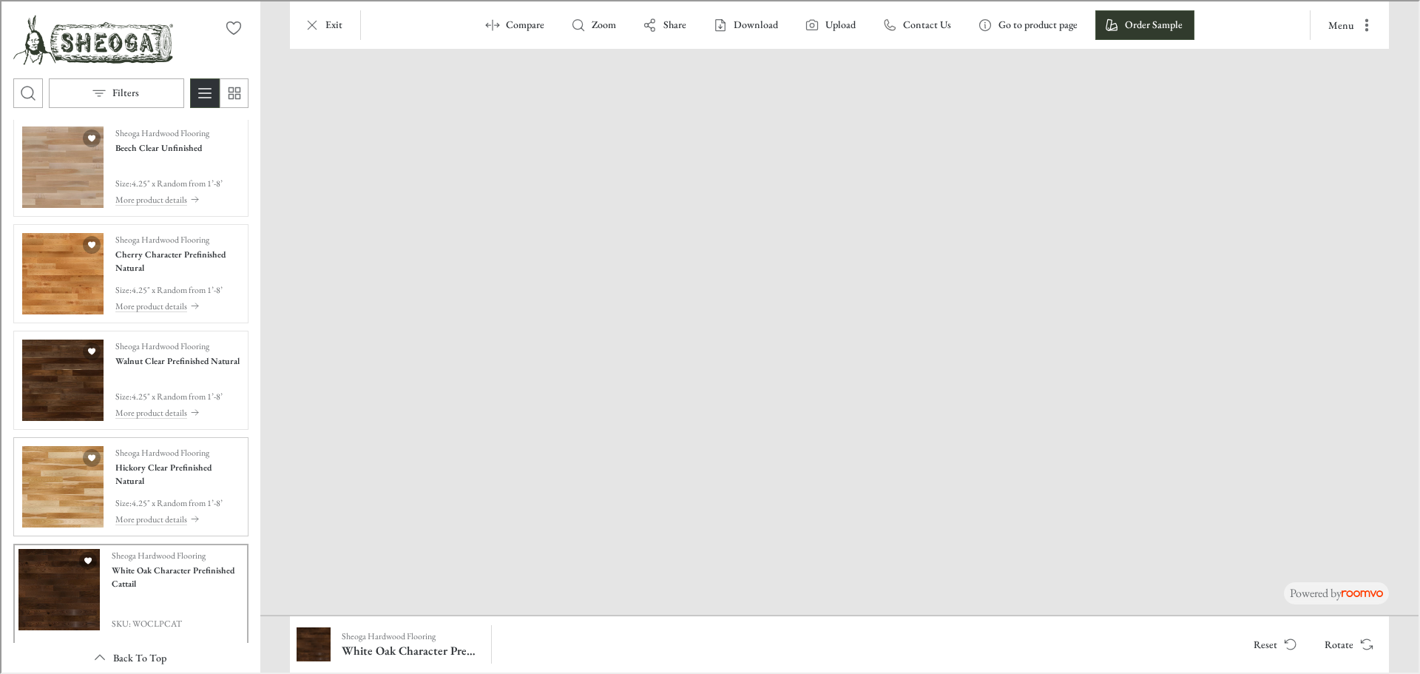
click at [64, 510] on img "See Hickory Clear Prefinished Natural in the room" at bounding box center [61, 485] width 81 height 81
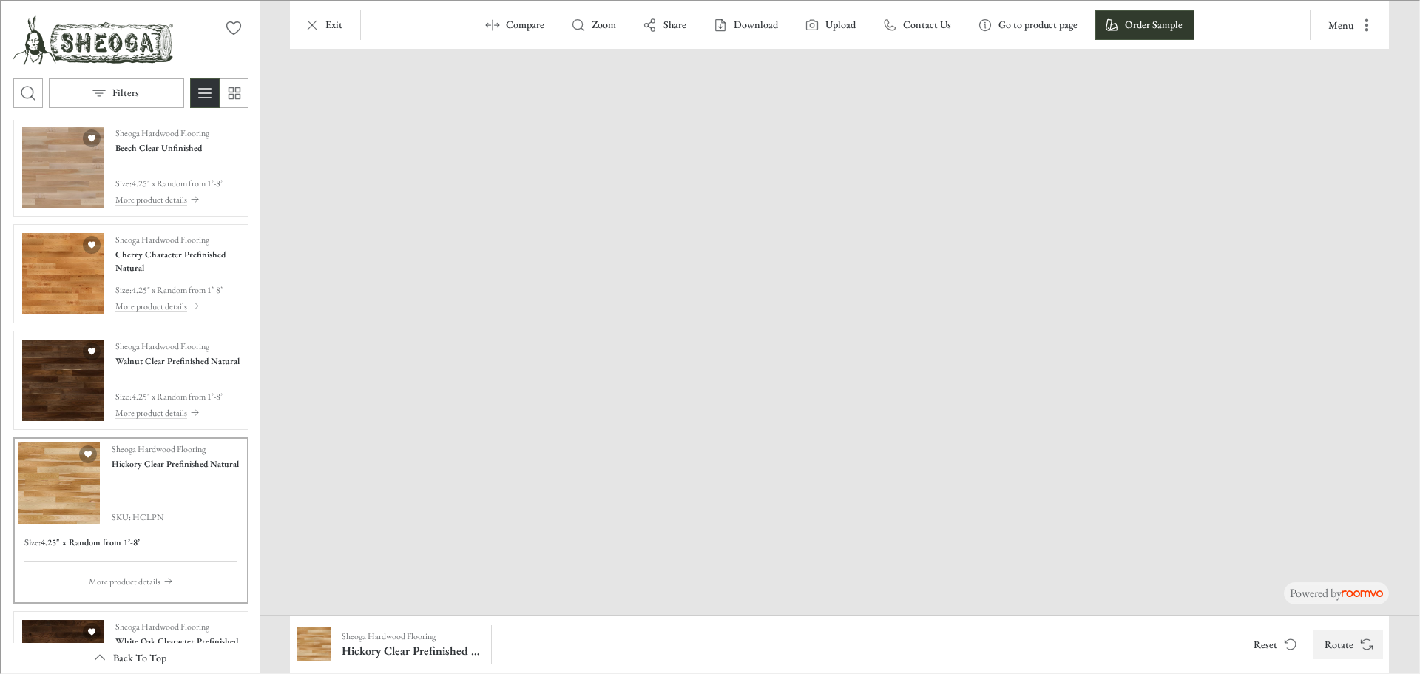
click at [1349, 646] on button "Rotate" at bounding box center [1347, 643] width 70 height 30
drag, startPoint x: 775, startPoint y: 553, endPoint x: 778, endPoint y: 325, distance: 227.9
click at [778, 325] on img at bounding box center [864, 145] width 1914 height 937
drag, startPoint x: 886, startPoint y: 566, endPoint x: 879, endPoint y: 410, distance: 156.2
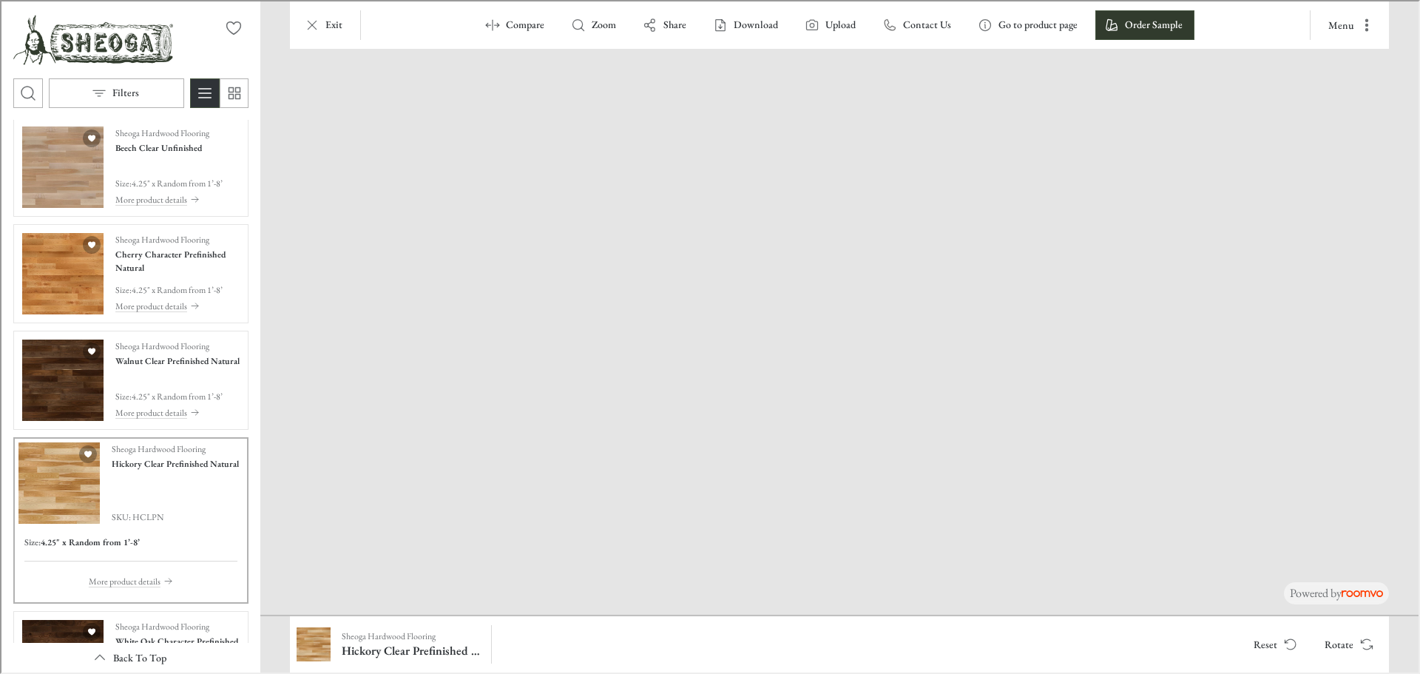
click at [879, 410] on img at bounding box center [851, 23] width 2418 height 1184
drag, startPoint x: 625, startPoint y: 584, endPoint x: 826, endPoint y: 530, distance: 208.4
click at [826, 530] on img at bounding box center [1030, 84] width 2166 height 1061
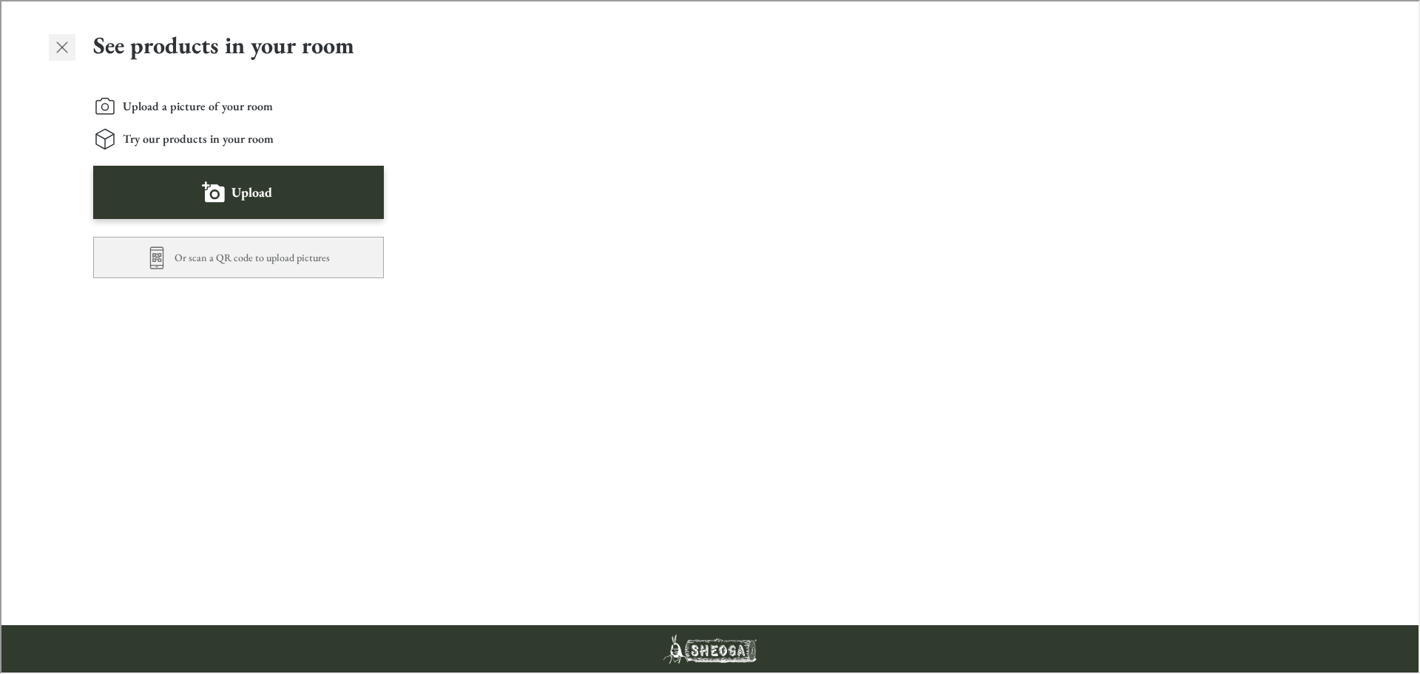
click at [64, 46] on icon "Exit visualizer" at bounding box center [61, 46] width 18 height 18
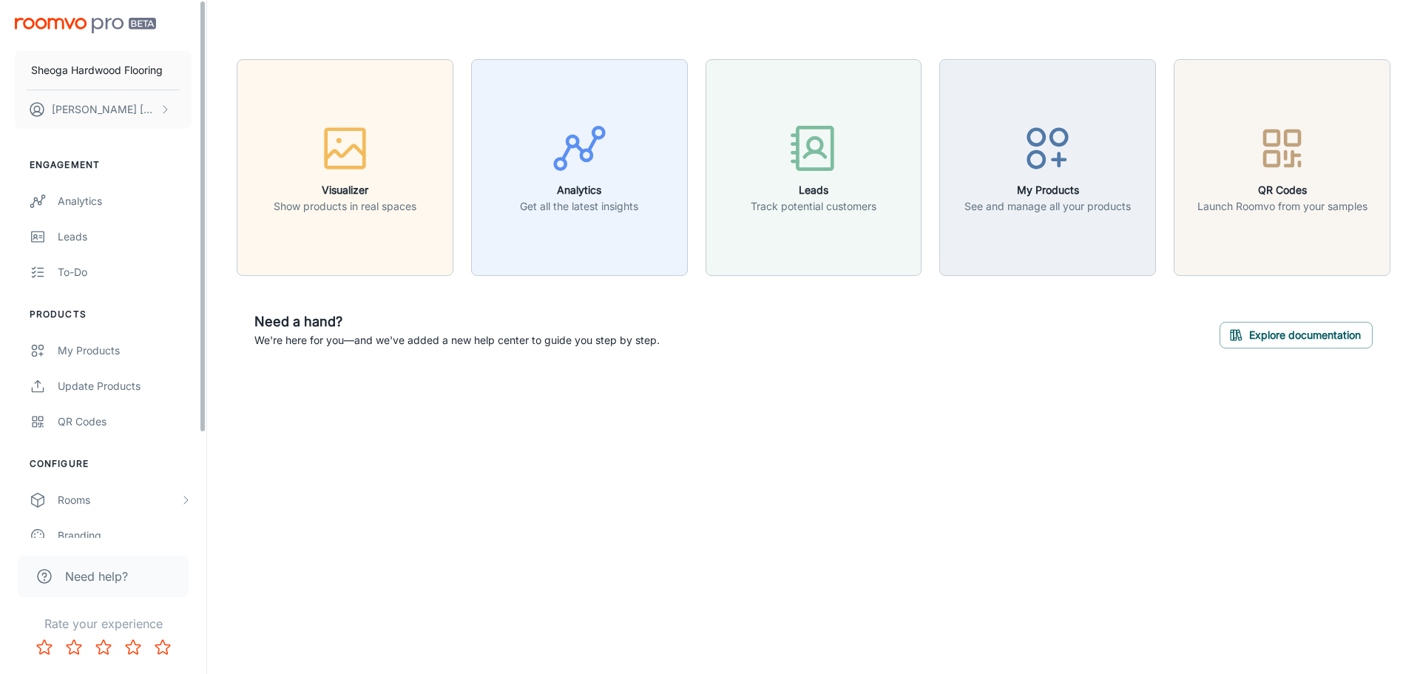
click at [516, 479] on div "Sheoga Hardwood Flooring [PERSON_NAME] Engagement Analytics Leads To-do Product…" at bounding box center [710, 337] width 1420 height 674
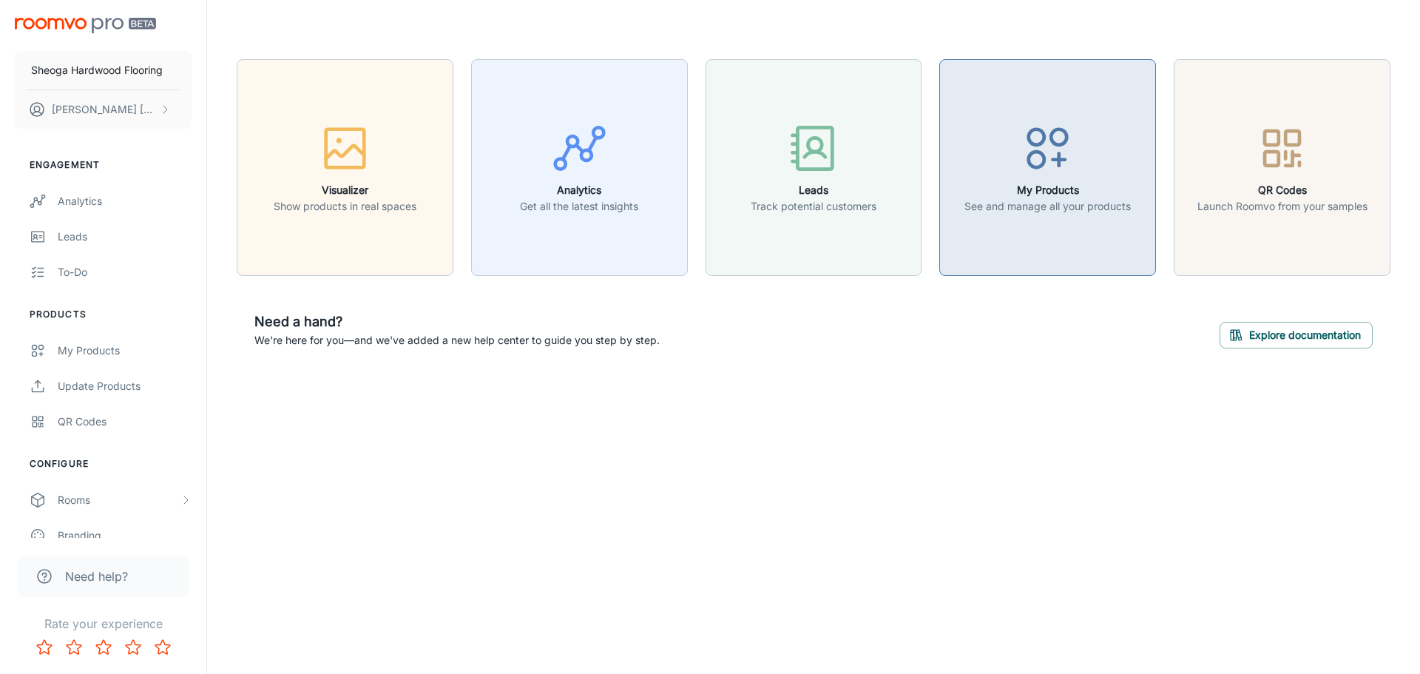
click at [994, 226] on button "My Products See and manage all your products" at bounding box center [1048, 167] width 217 height 217
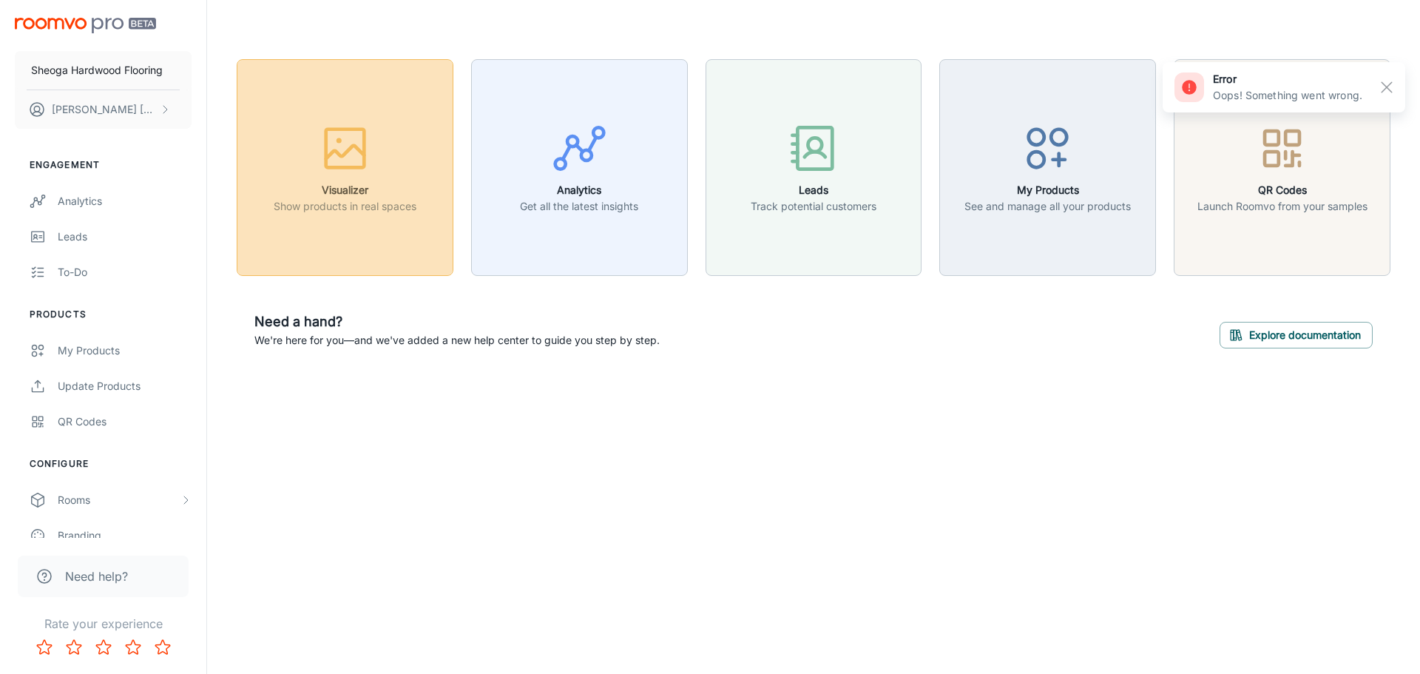
click at [391, 200] on p "Show products in real spaces" at bounding box center [345, 206] width 143 height 16
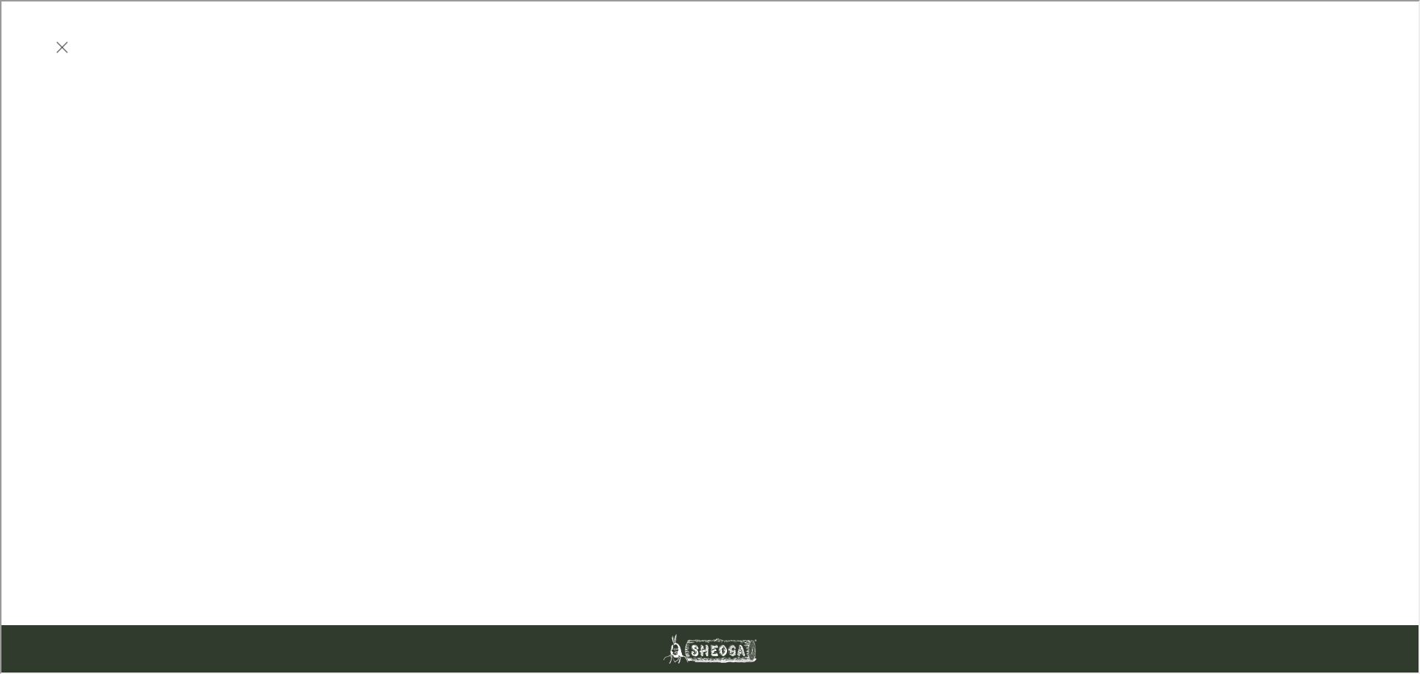
scroll to position [610, 0]
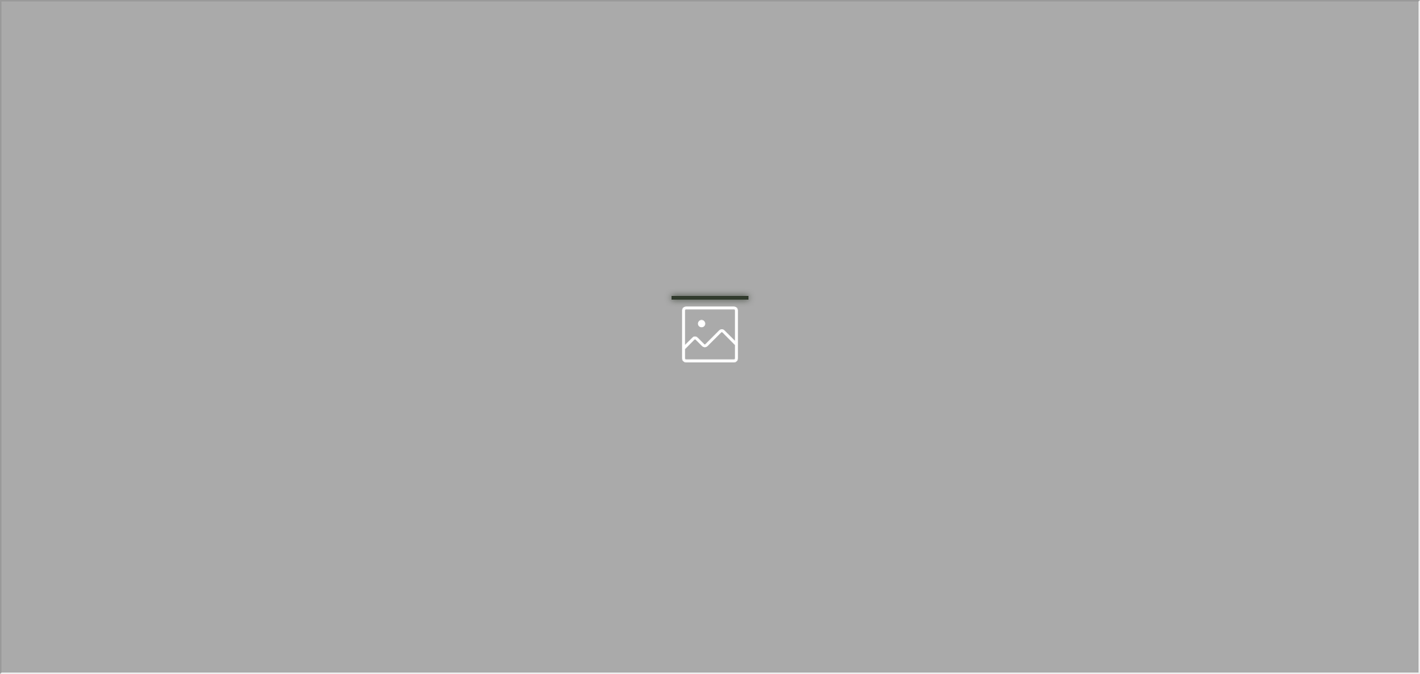
scroll to position [0, 0]
